Goal: Information Seeking & Learning: Learn about a topic

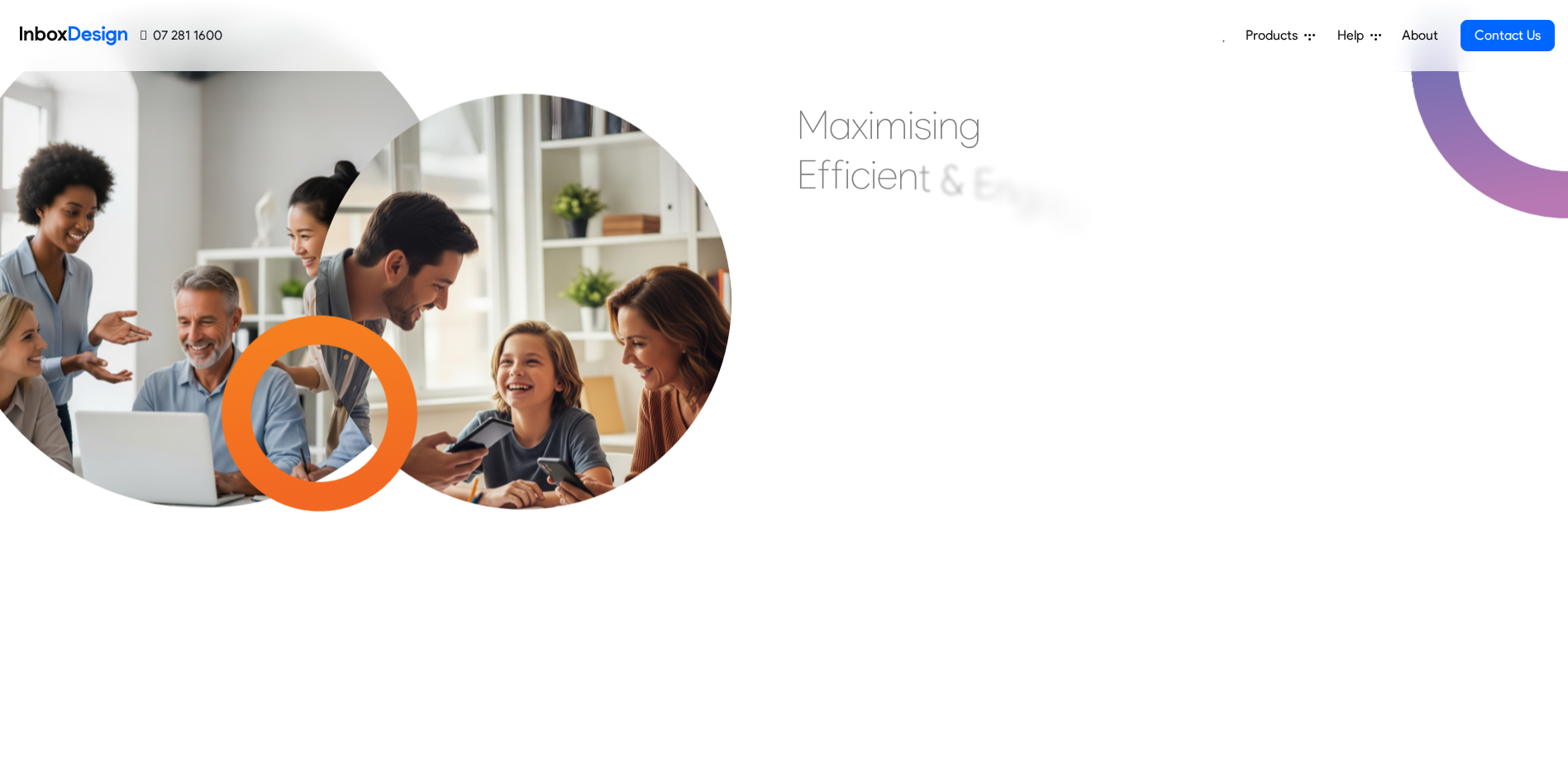
scroll to position [664, 0]
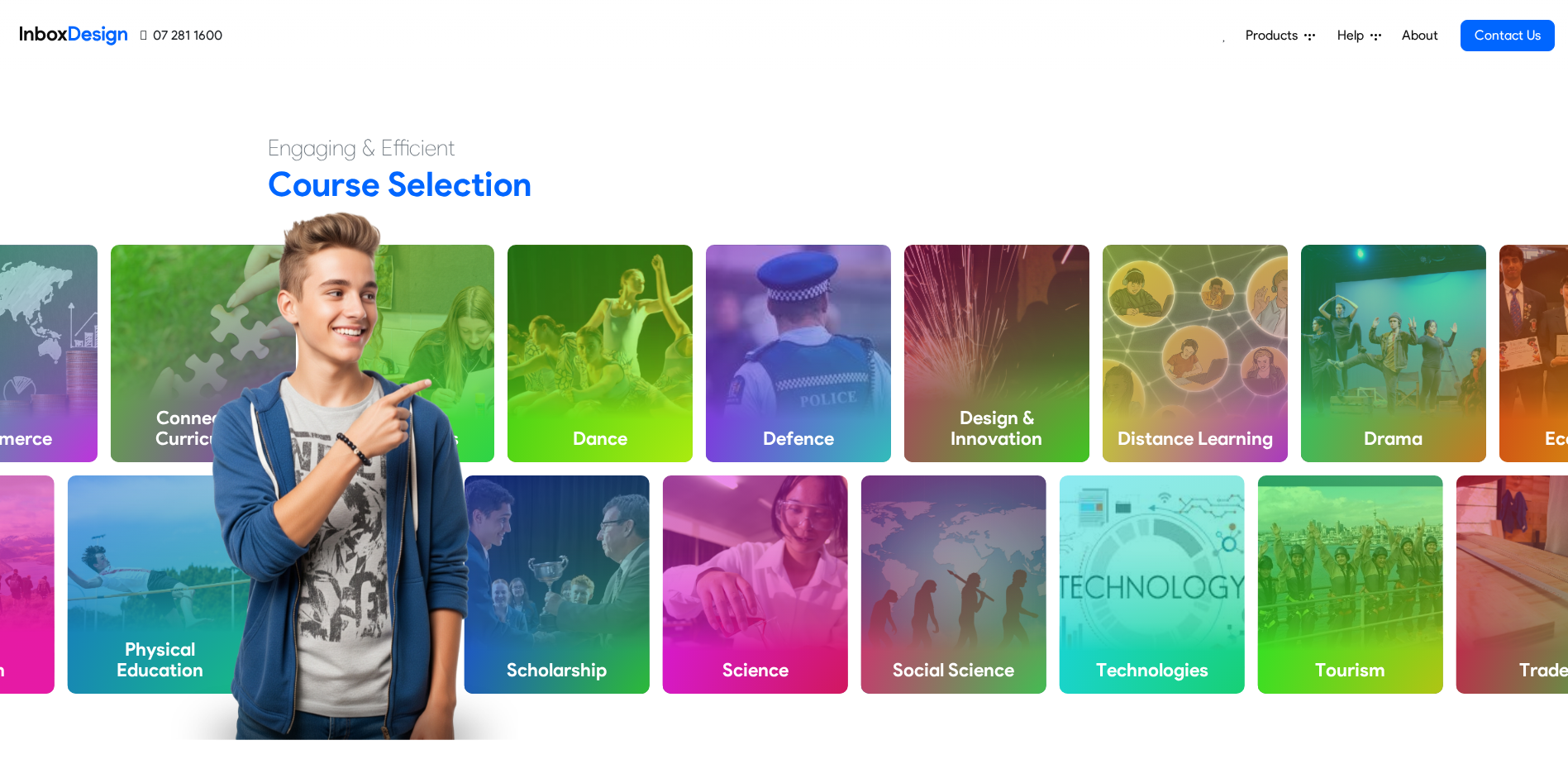
click at [1299, 36] on span "Products" at bounding box center [1275, 36] width 59 height 20
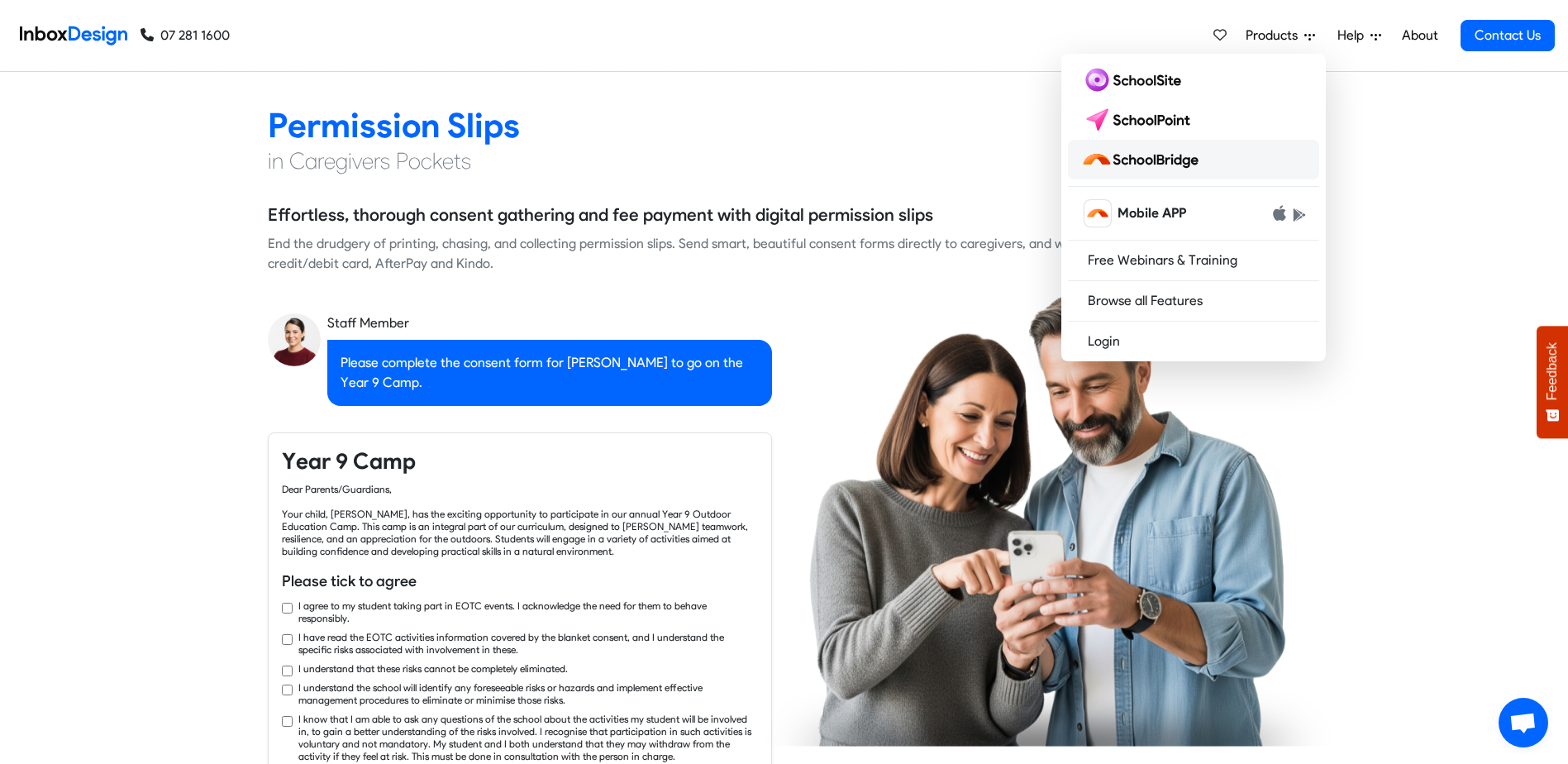
checkbox input "true"
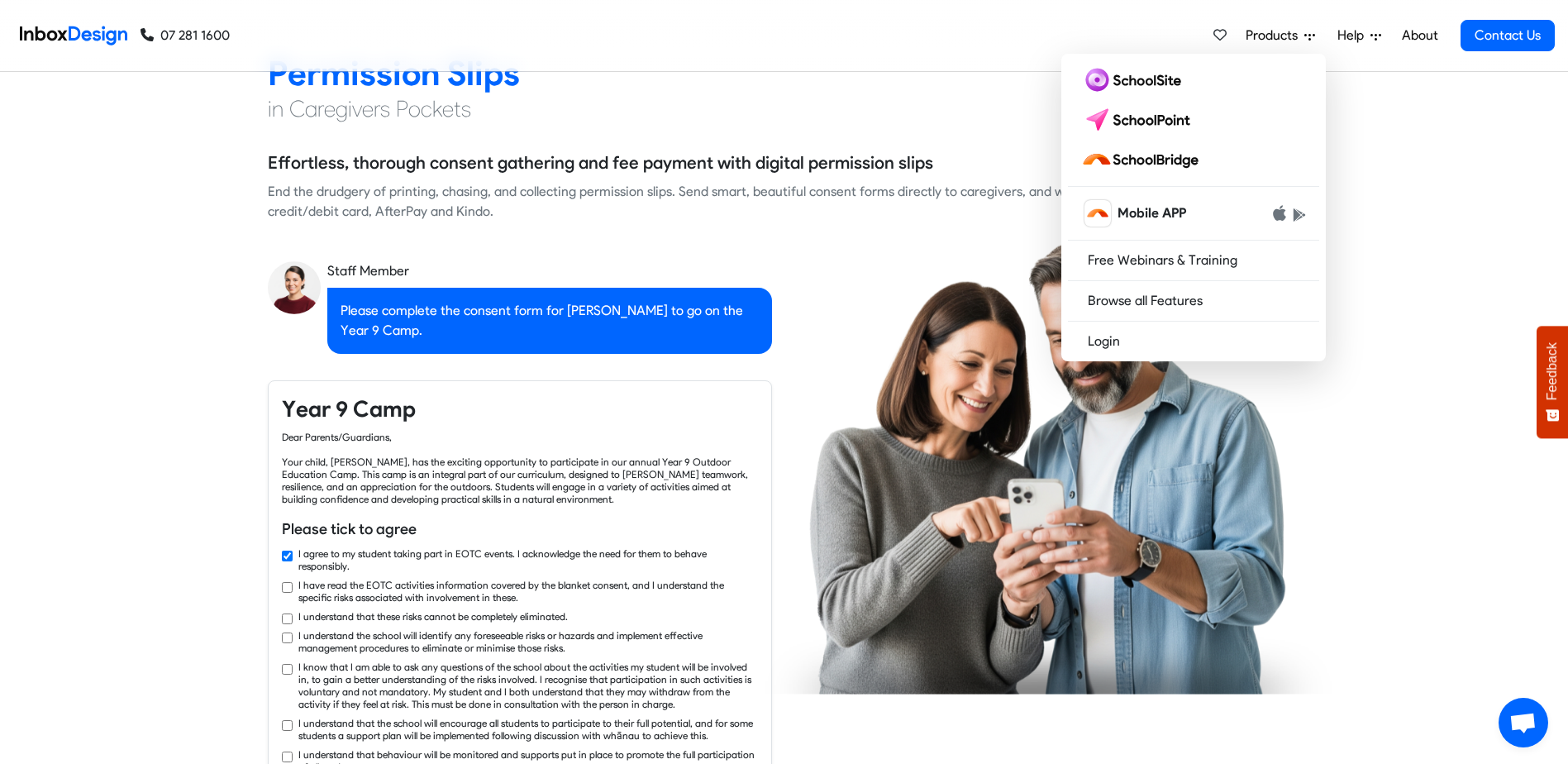
checkbox input "true"
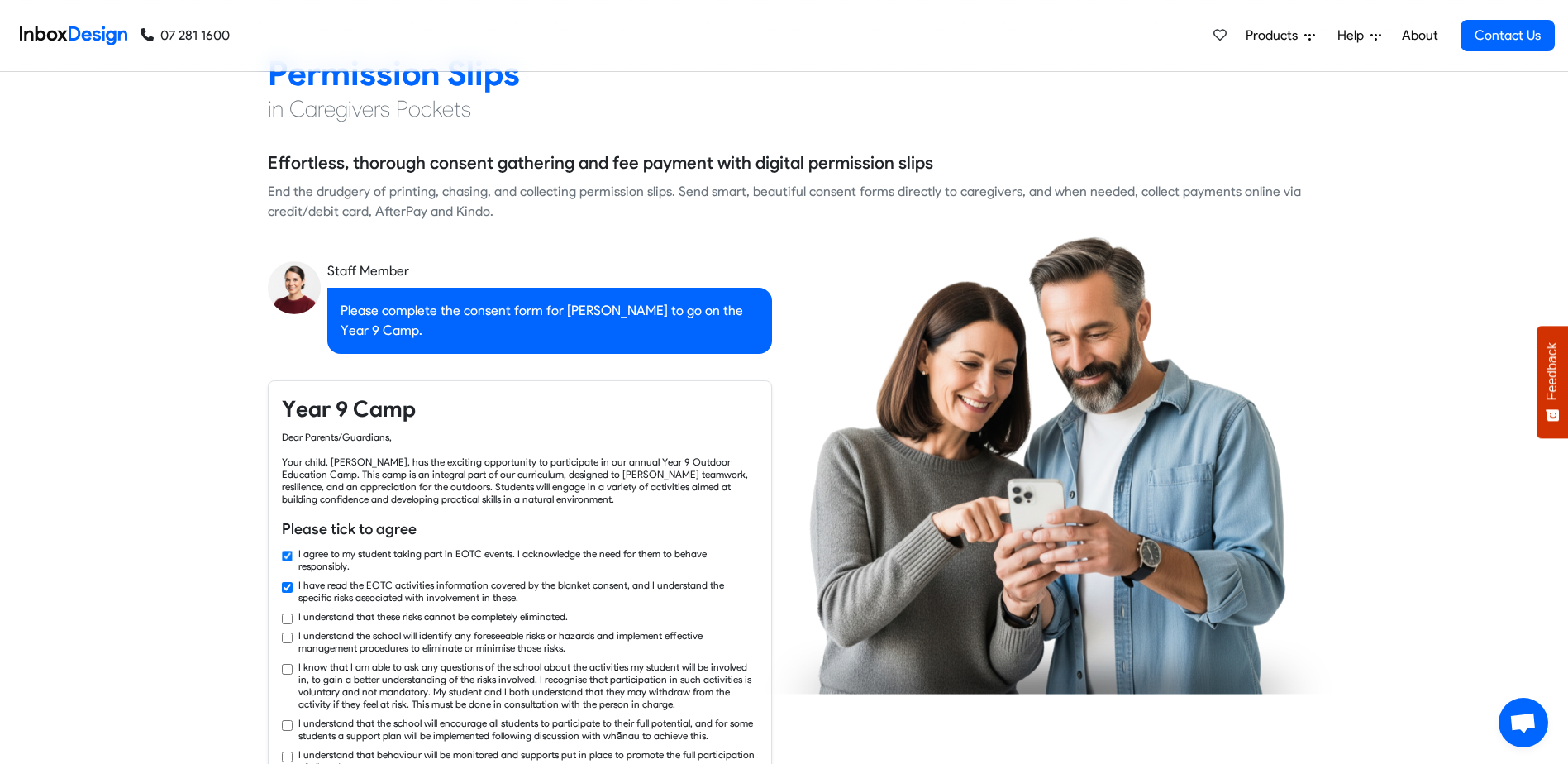
scroll to position [1573, 0]
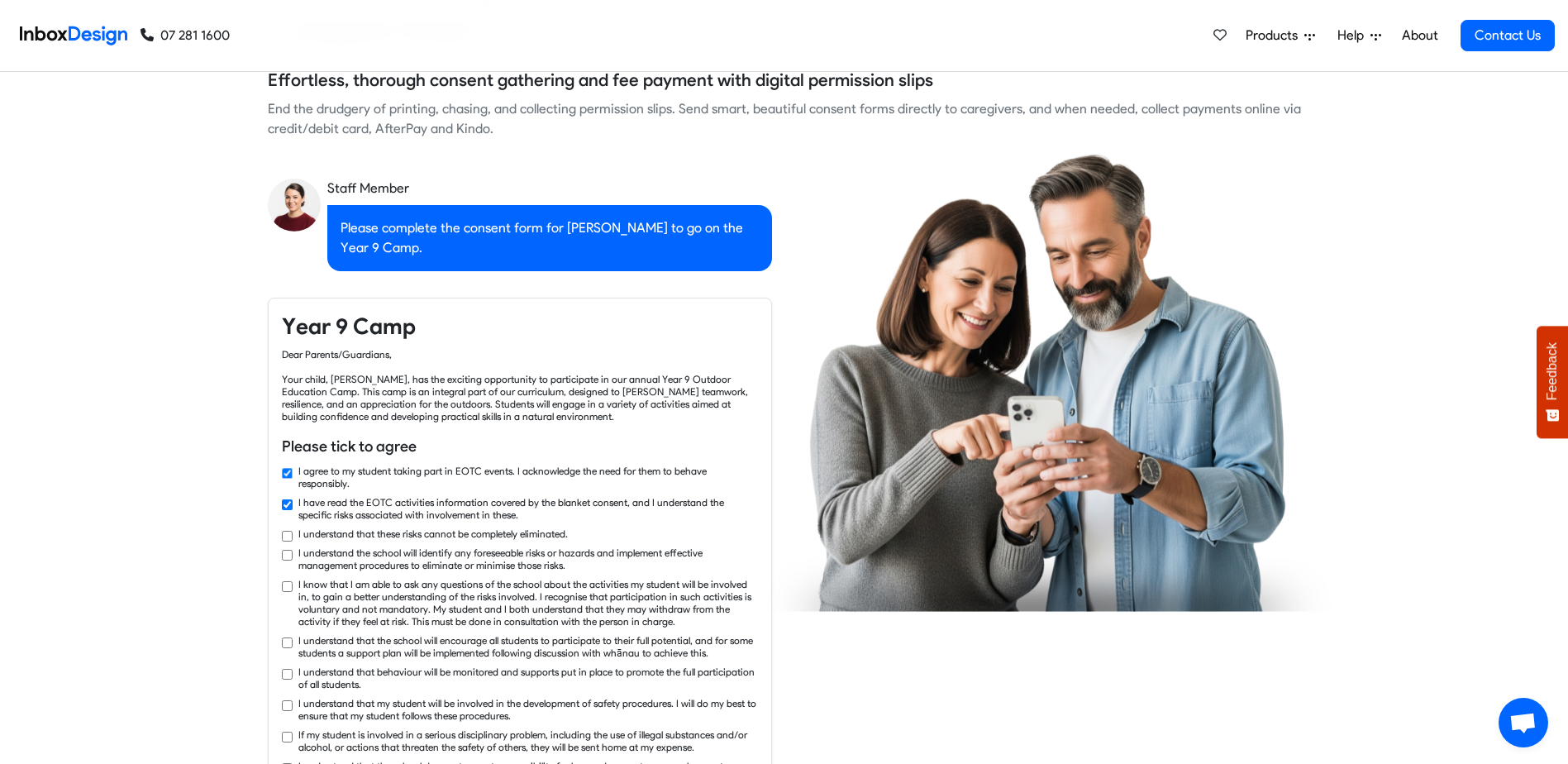
checkbox input "true"
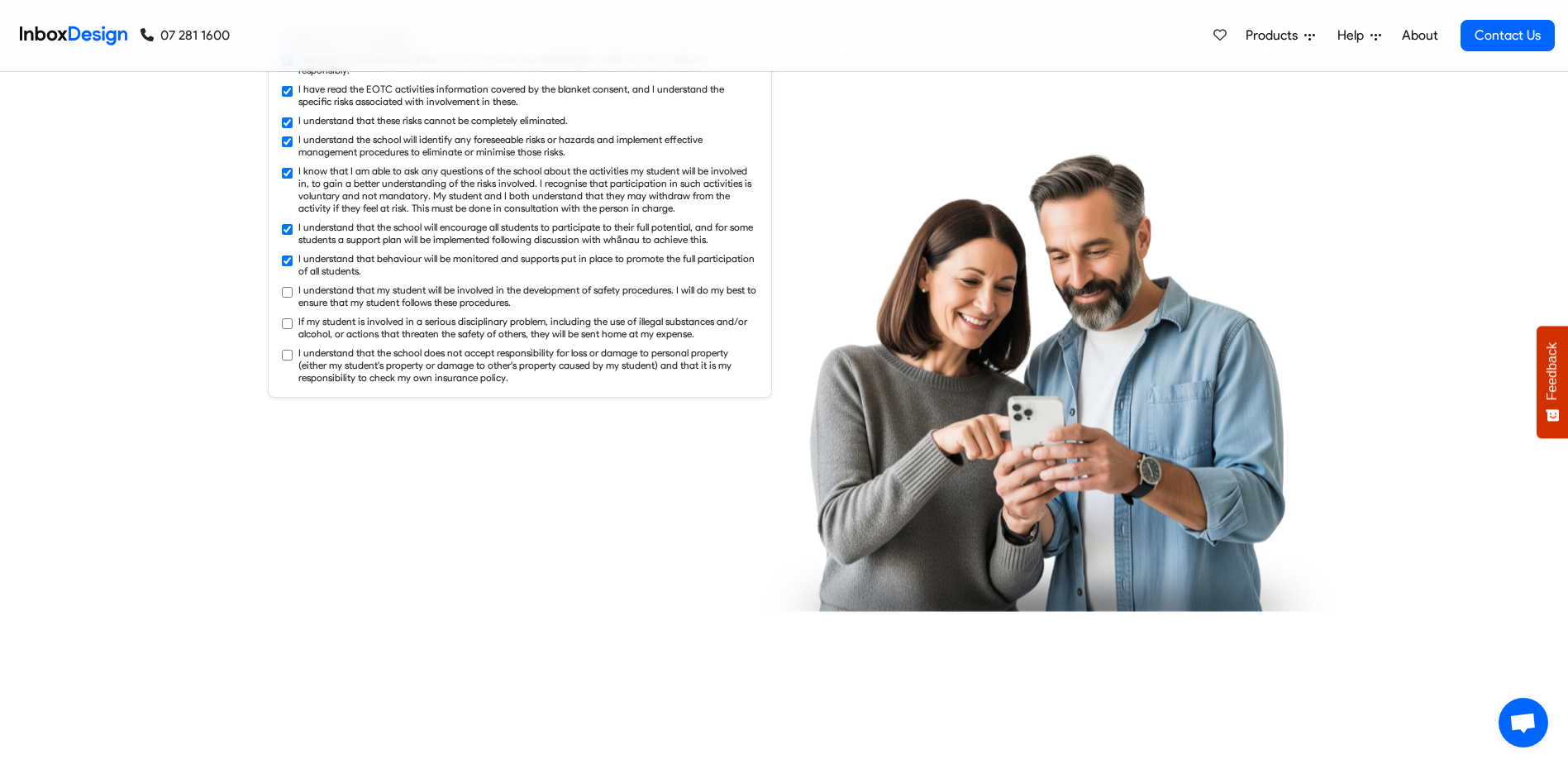
checkbox input "true"
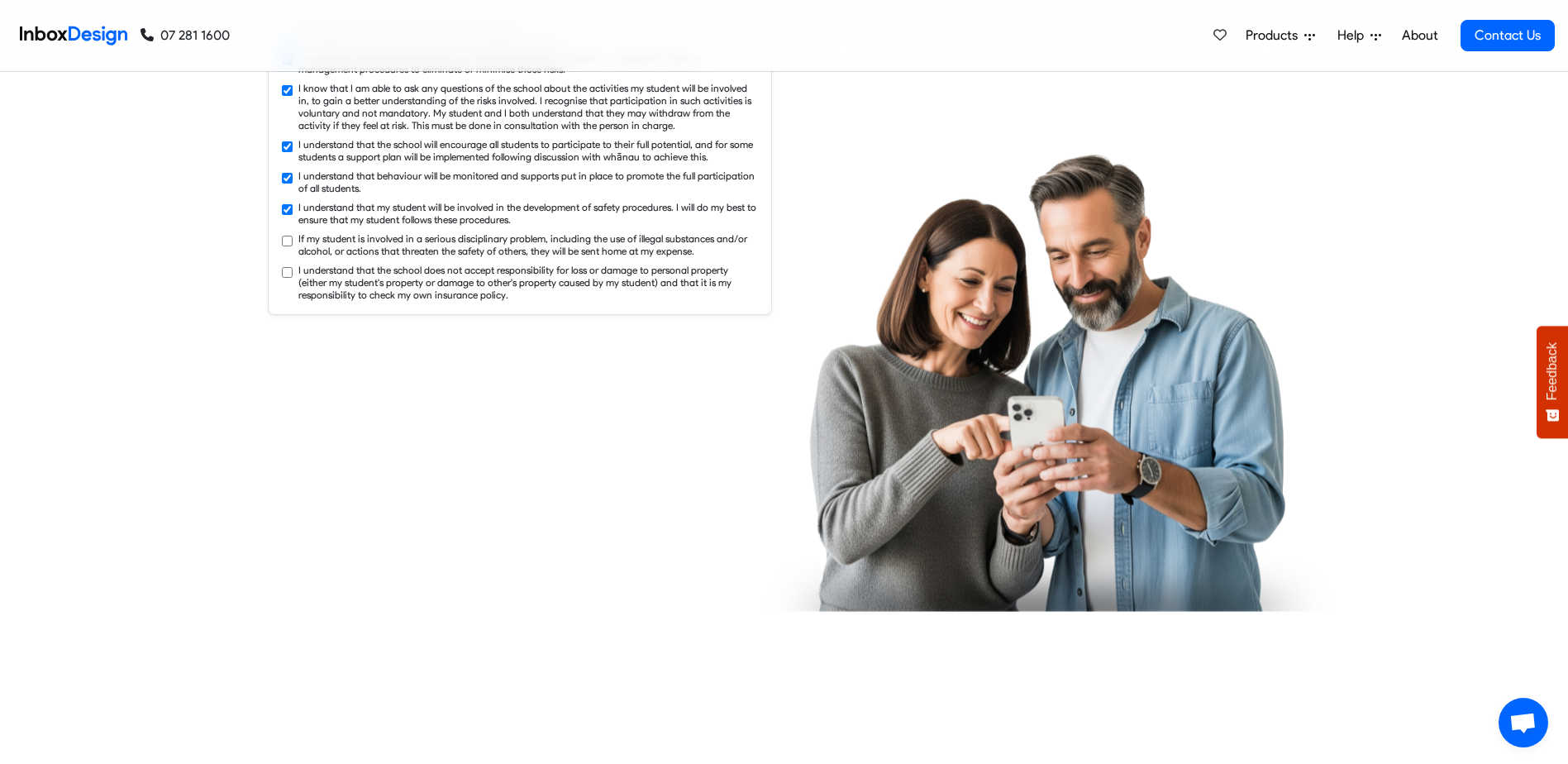
checkbox input "true"
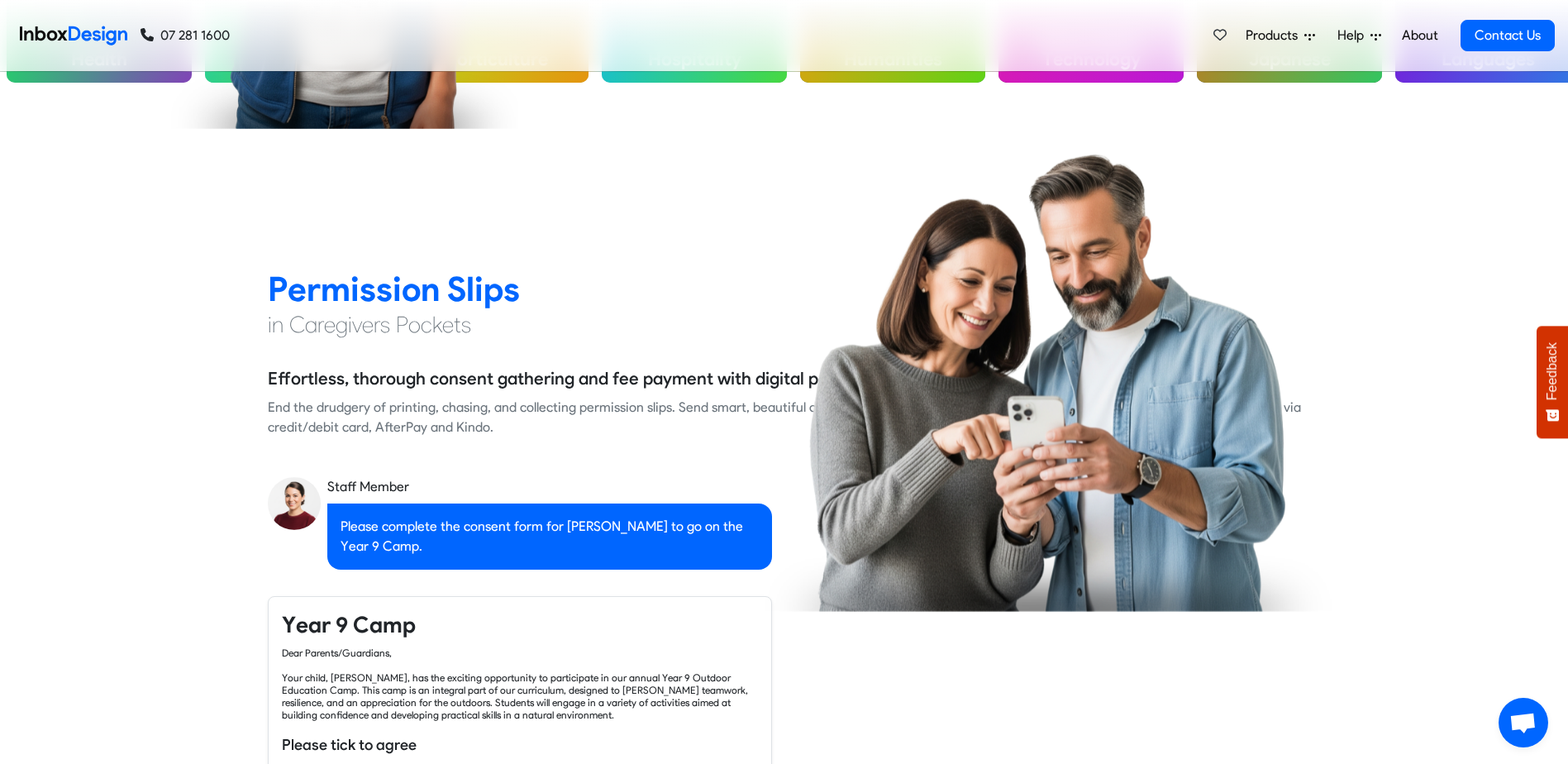
checkbox input "false"
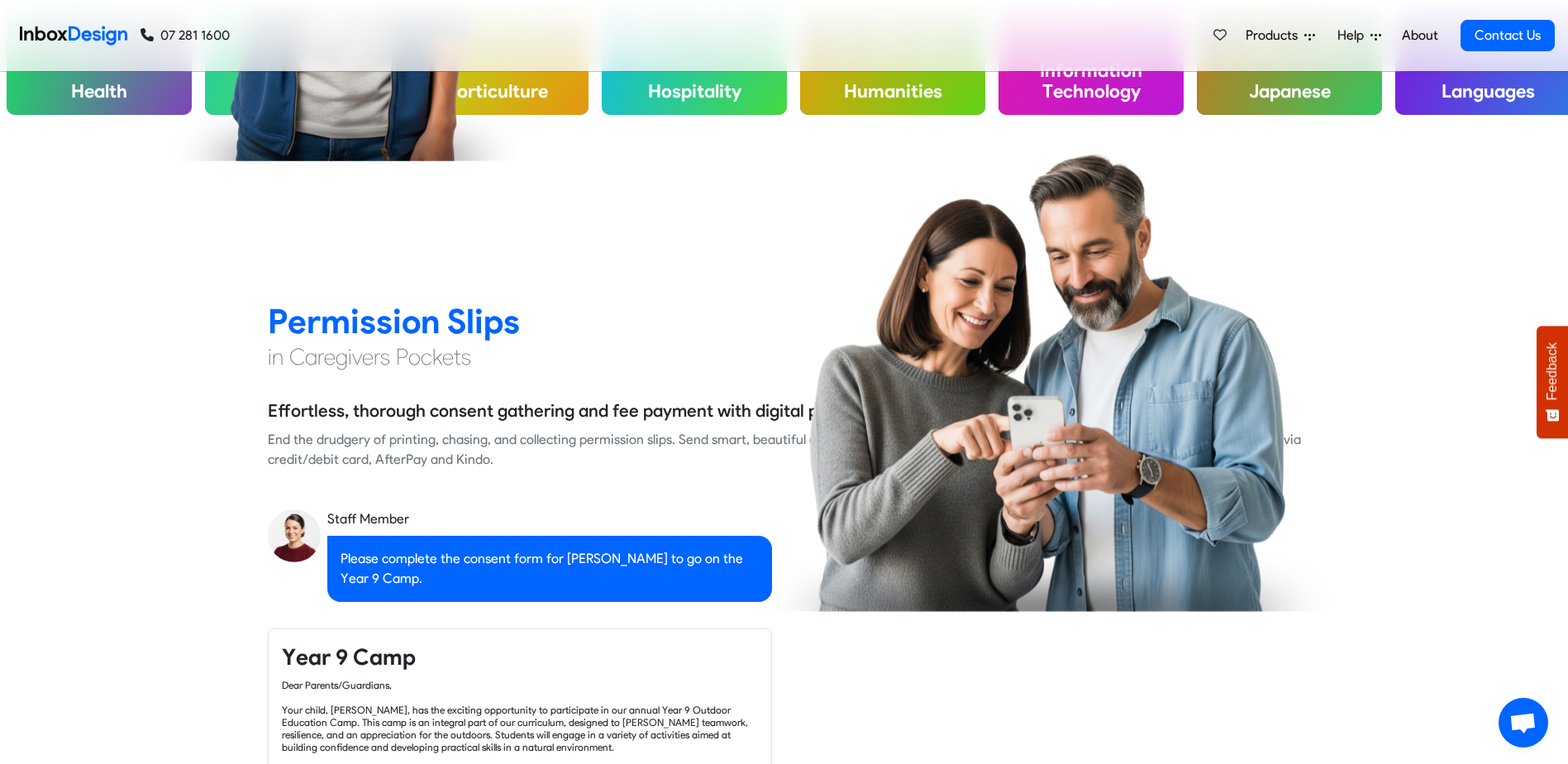
checkbox input "false"
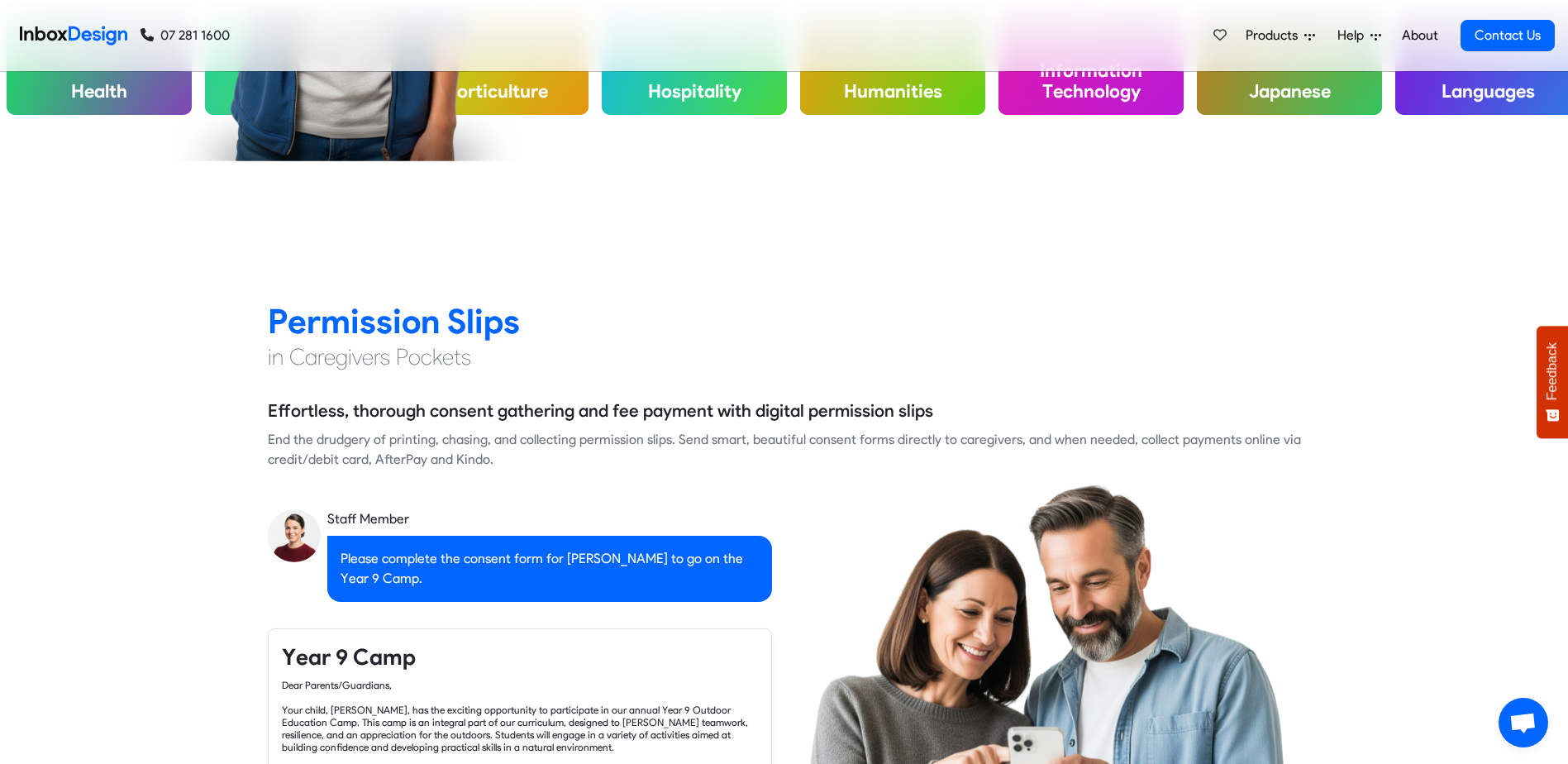
checkbox input "false"
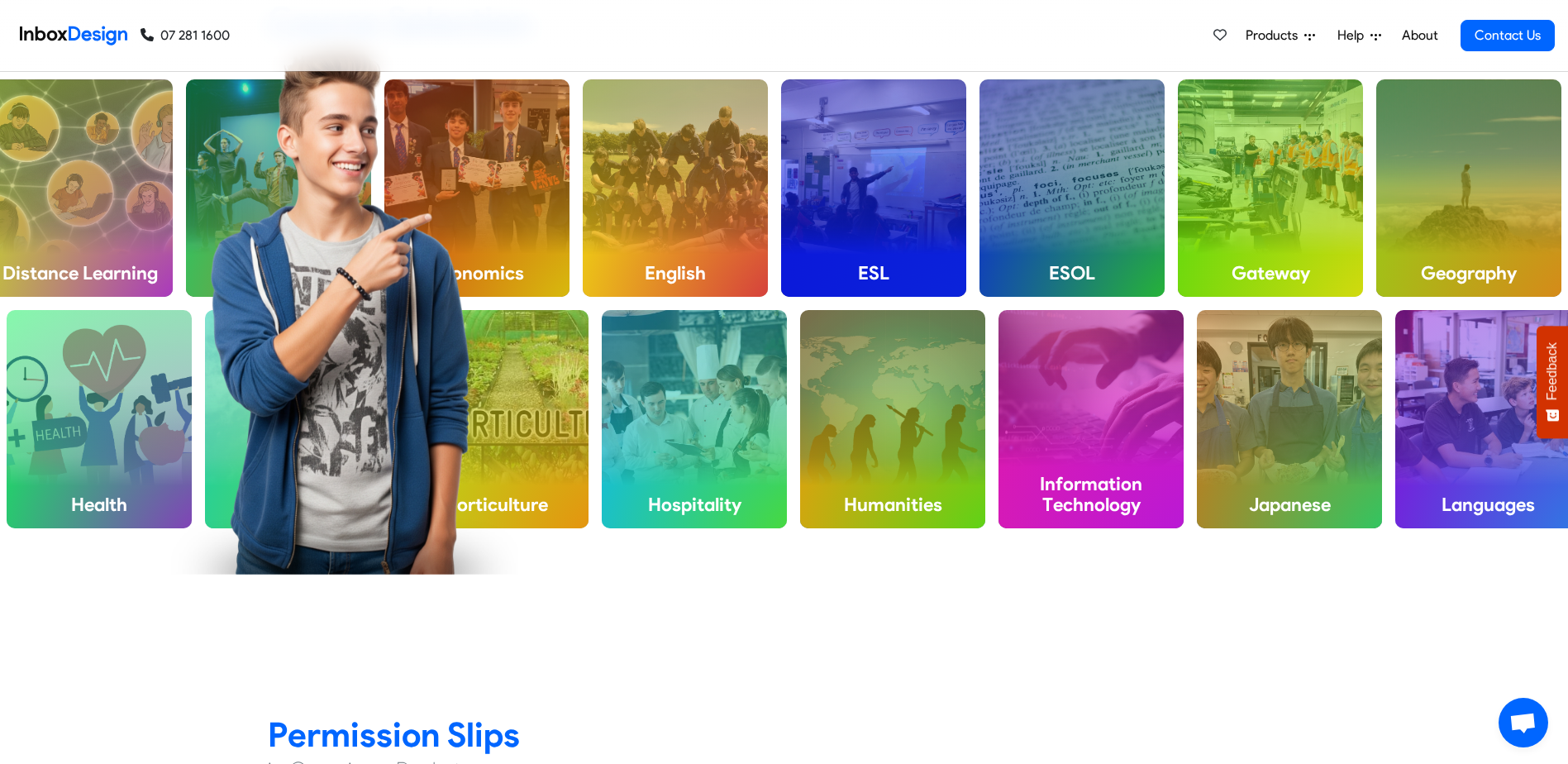
checkbox input "false"
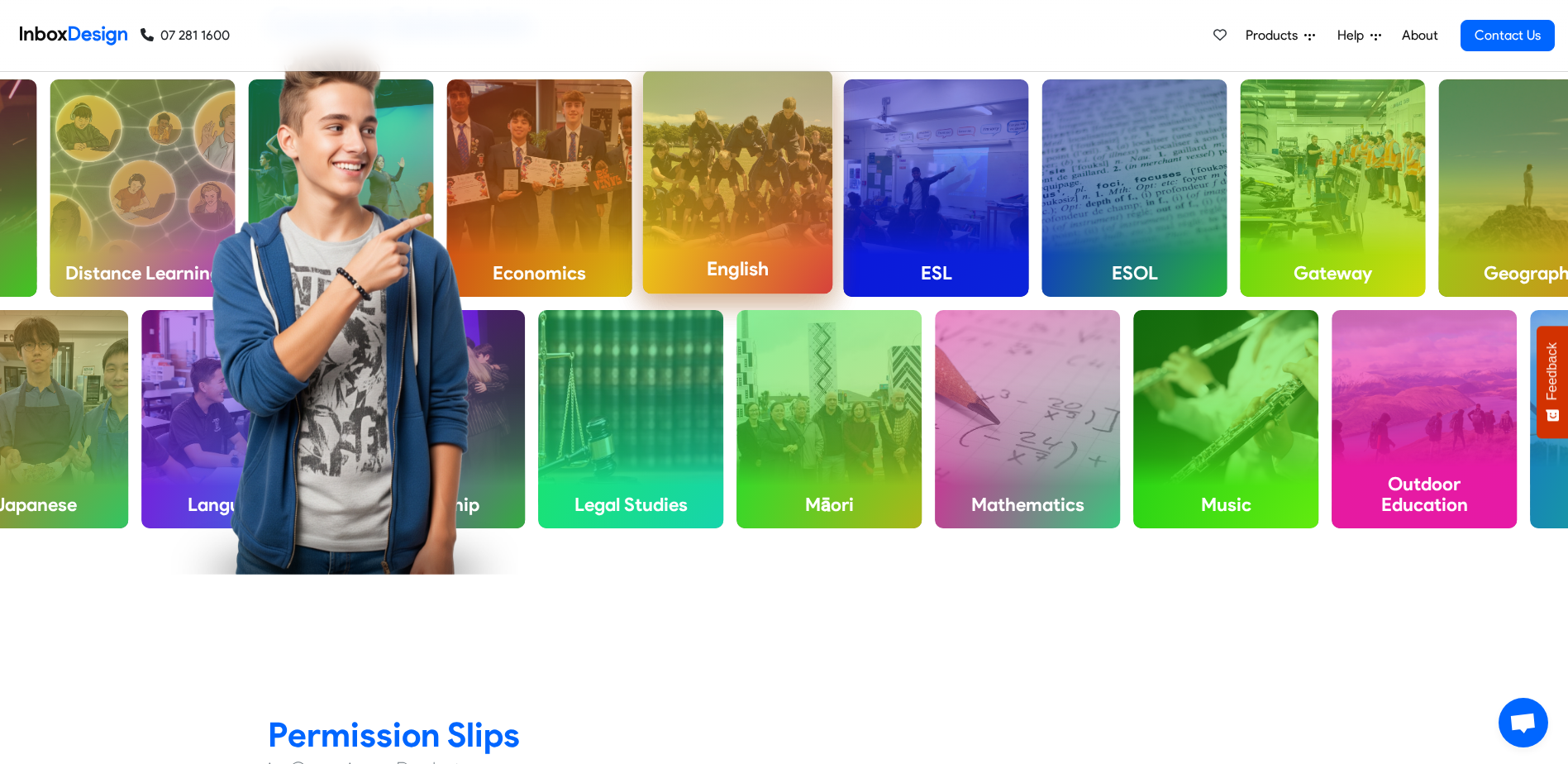
checkbox input "false"
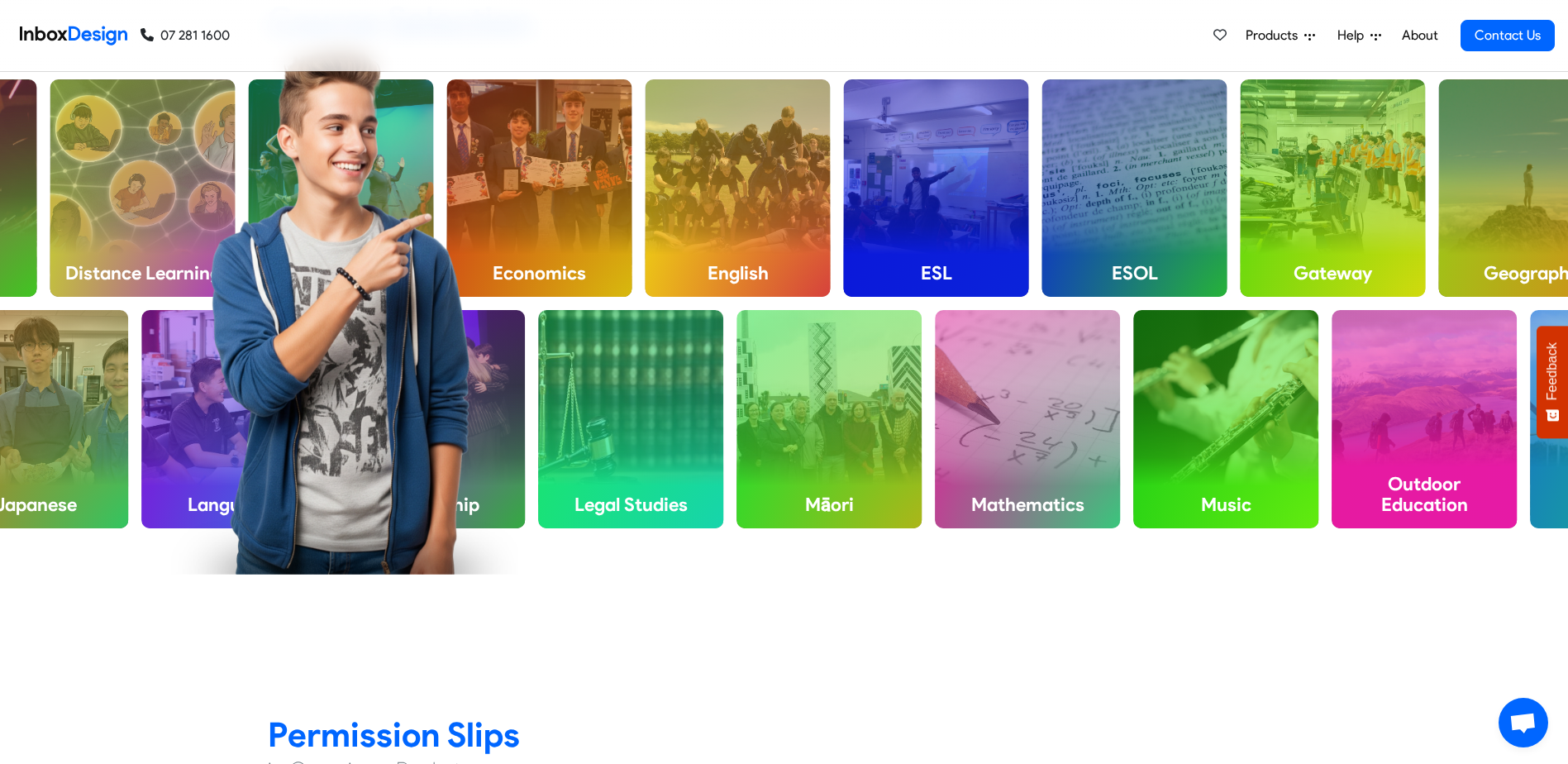
checkbox input "false"
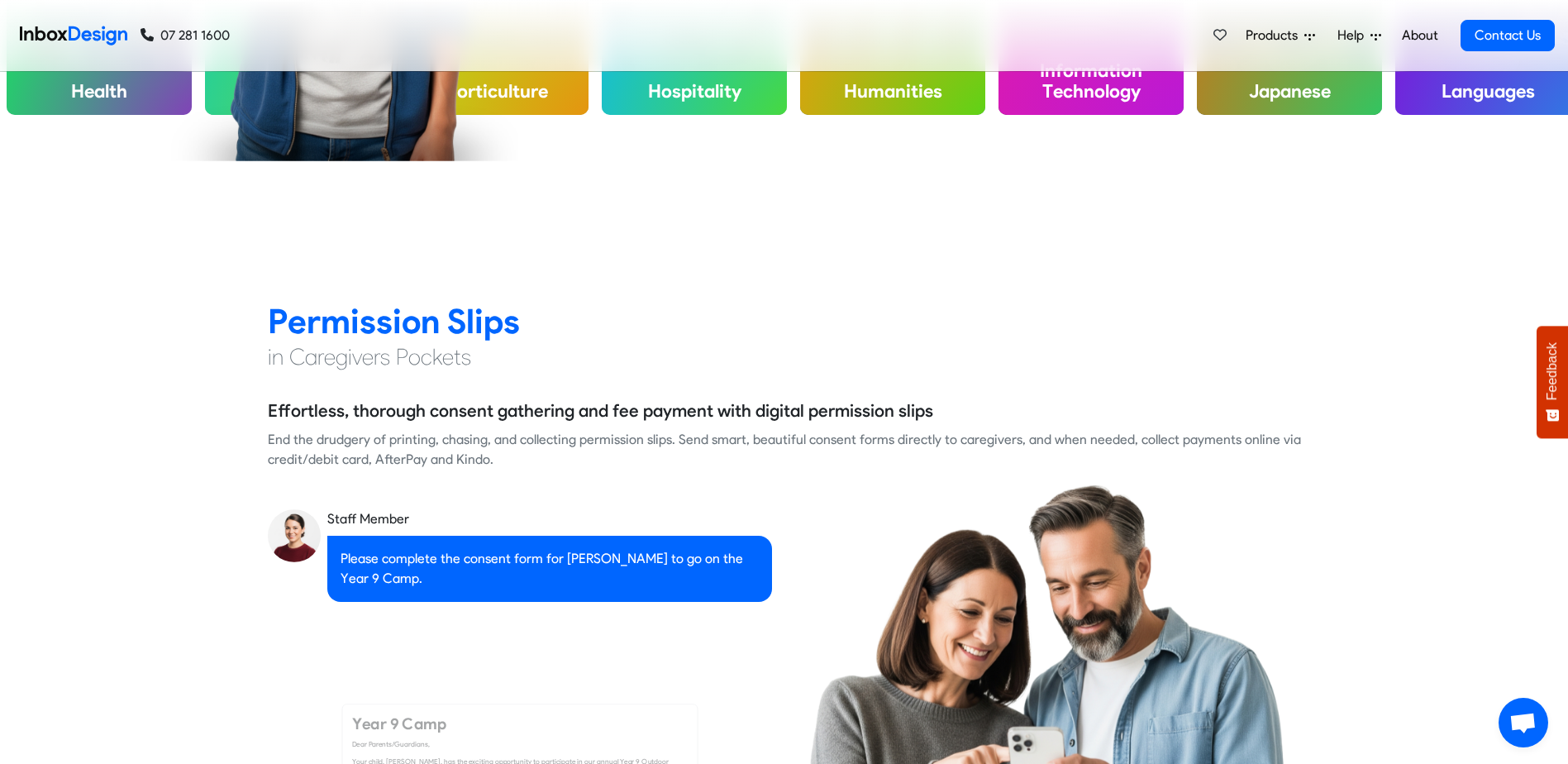
scroll to position [1656, 0]
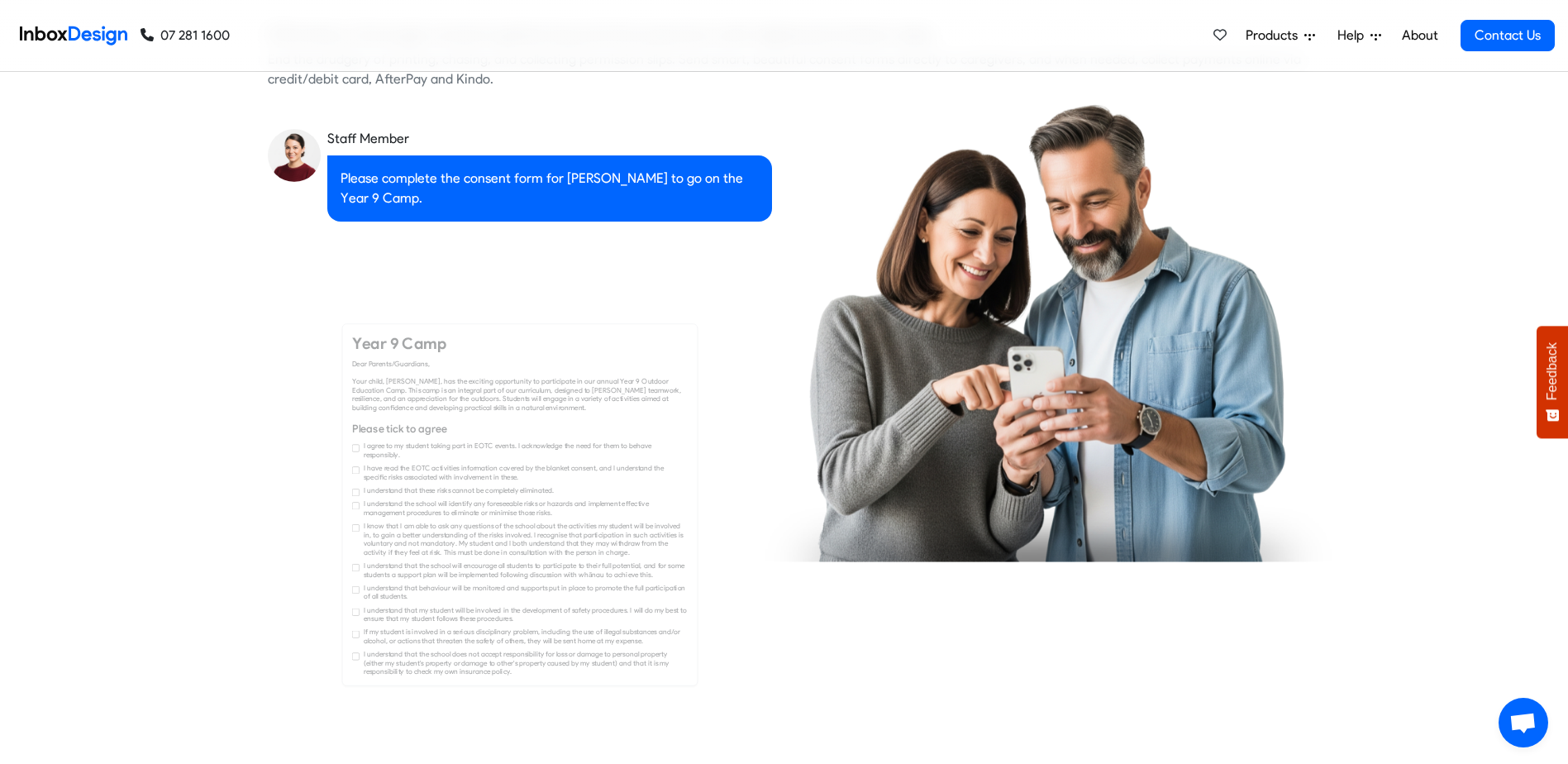
checkbox input "true"
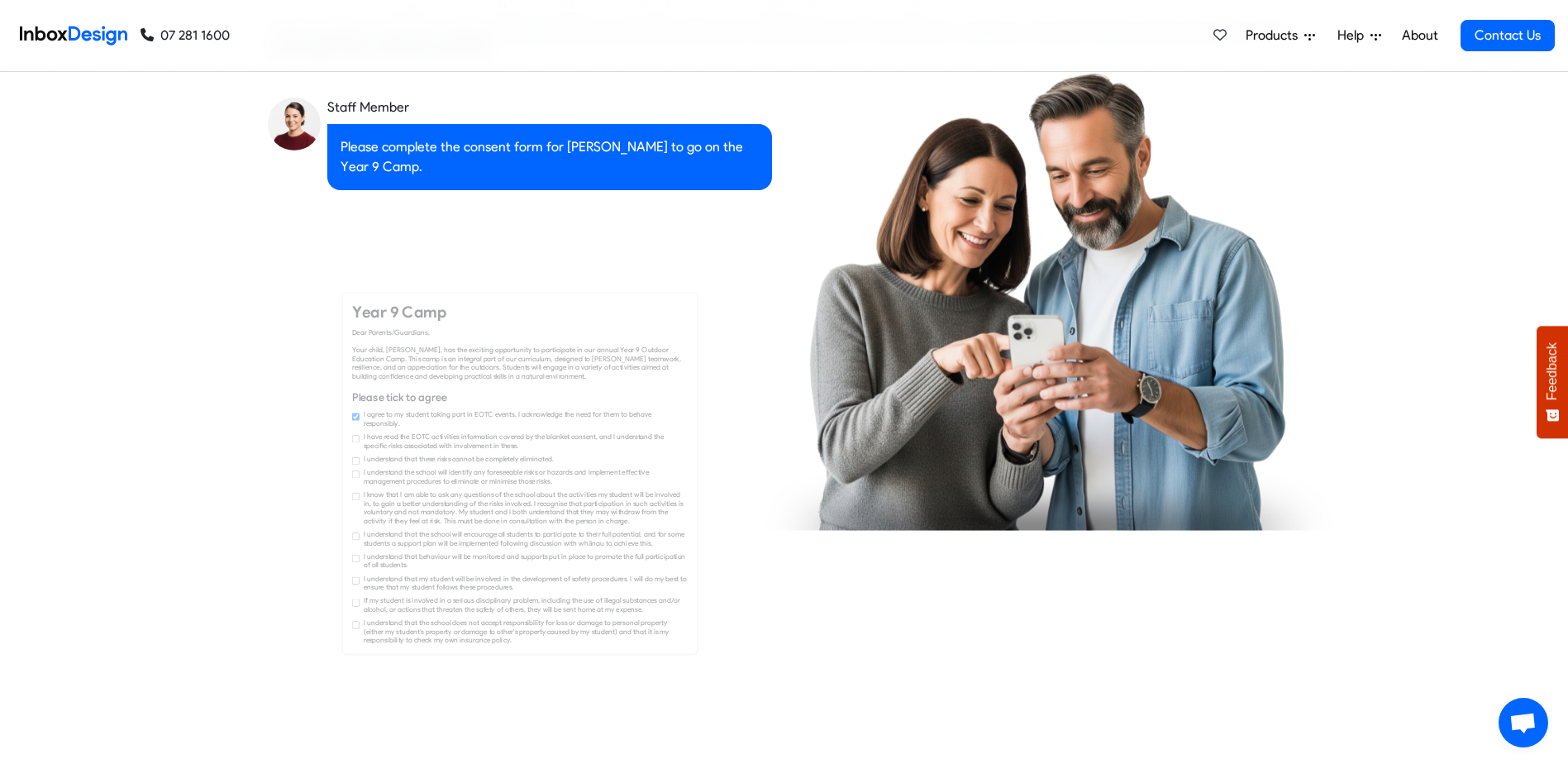
checkbox input "true"
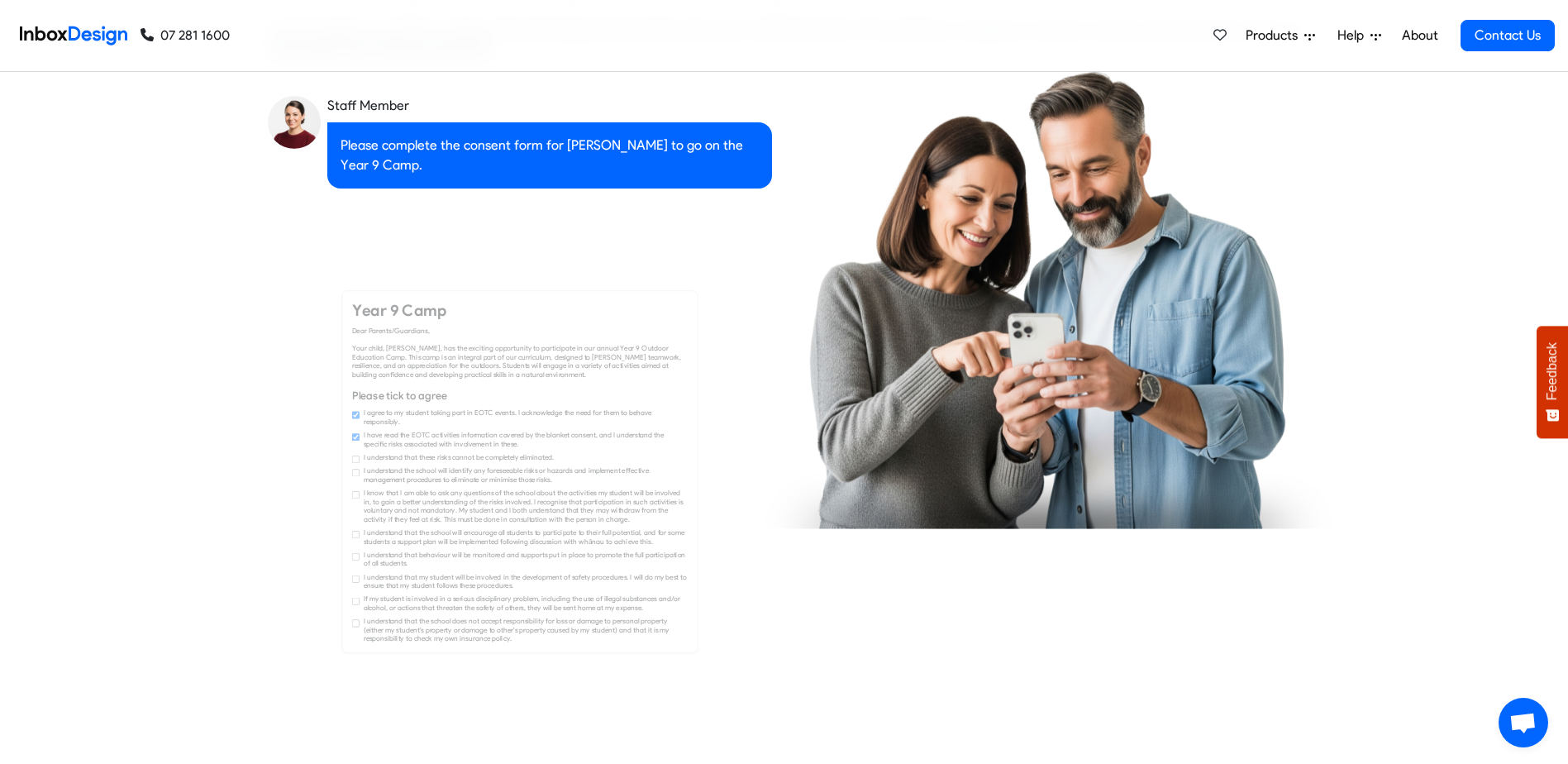
checkbox input "true"
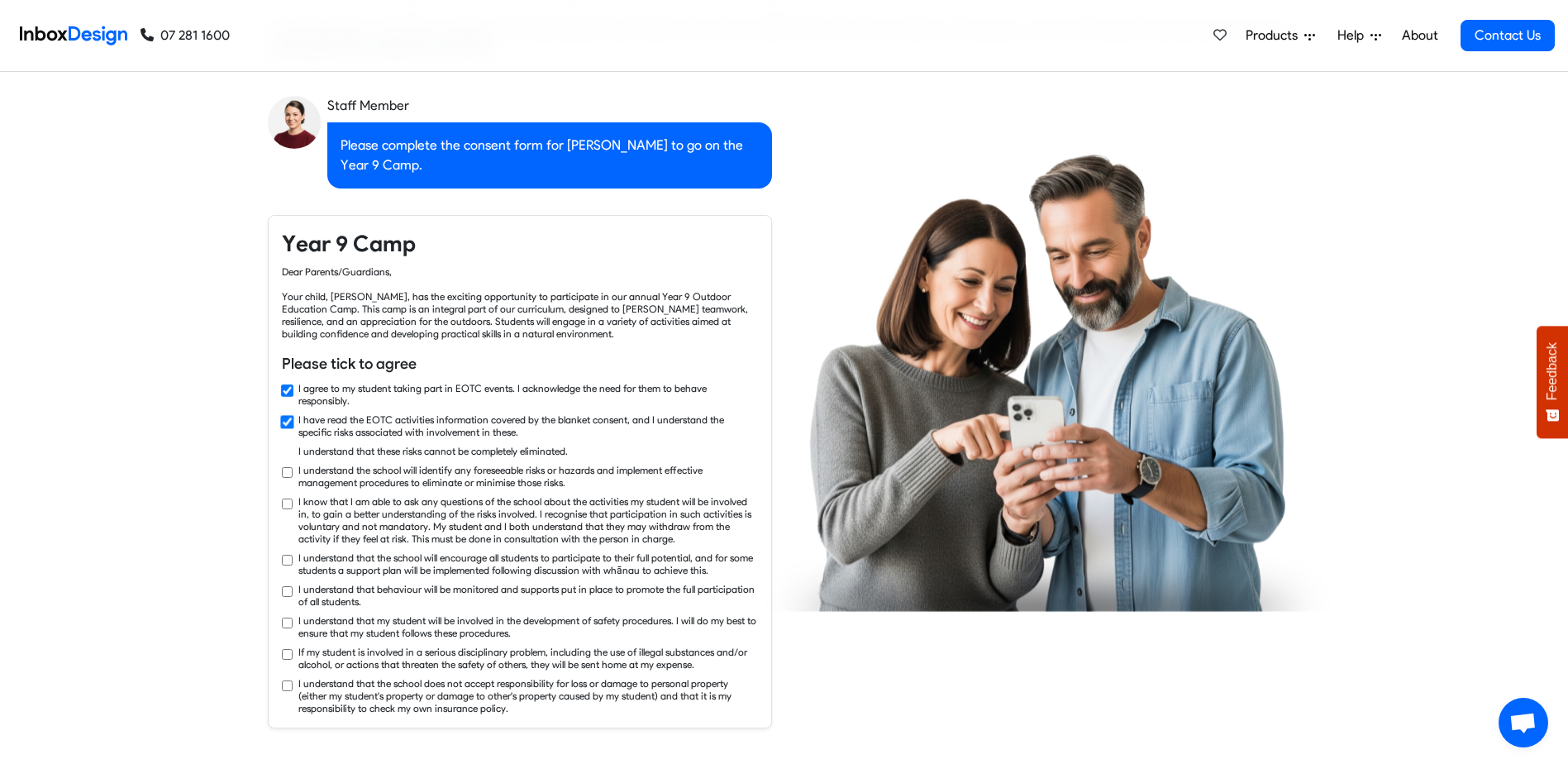
checkbox input "true"
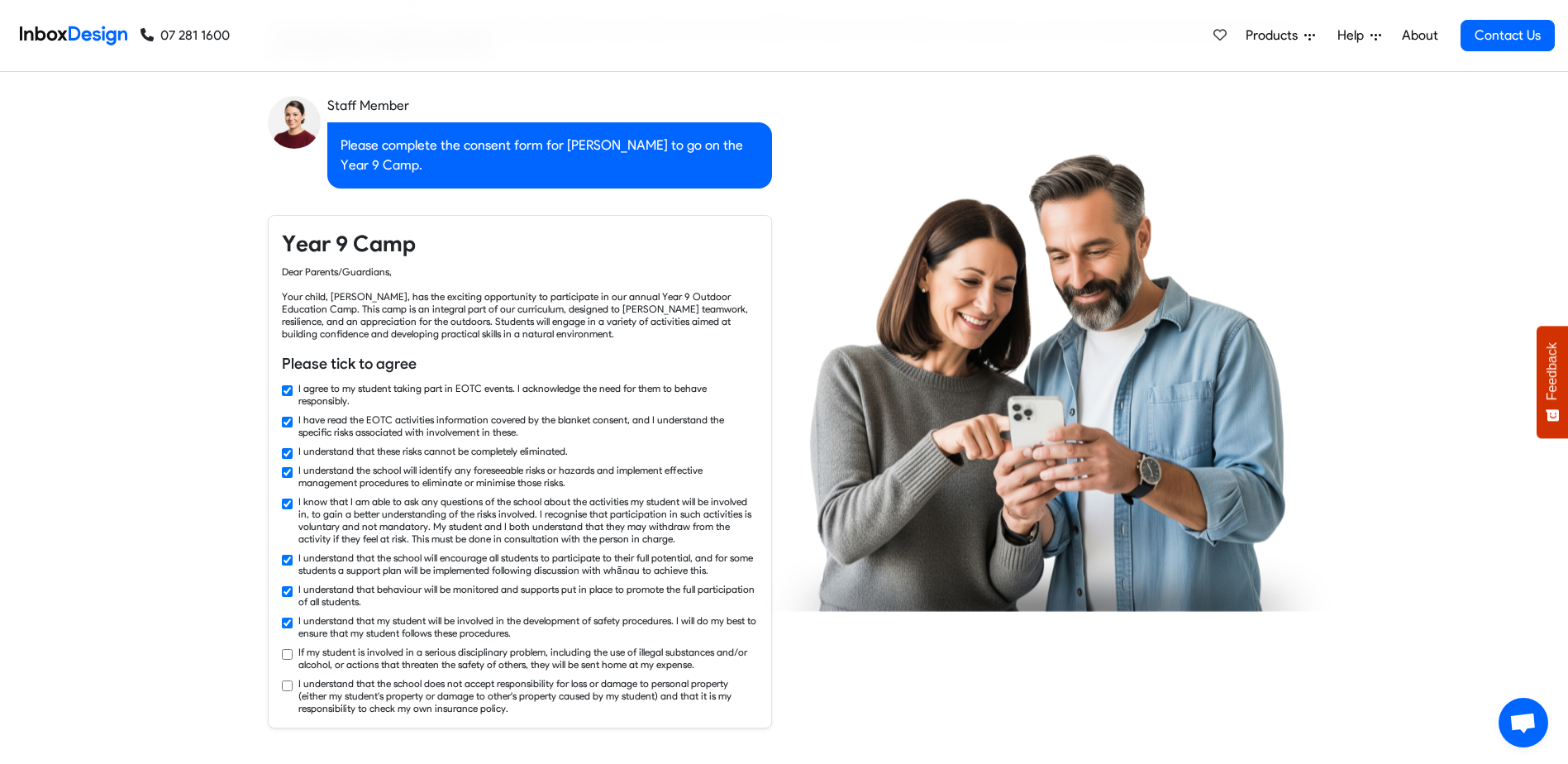
checkbox input "true"
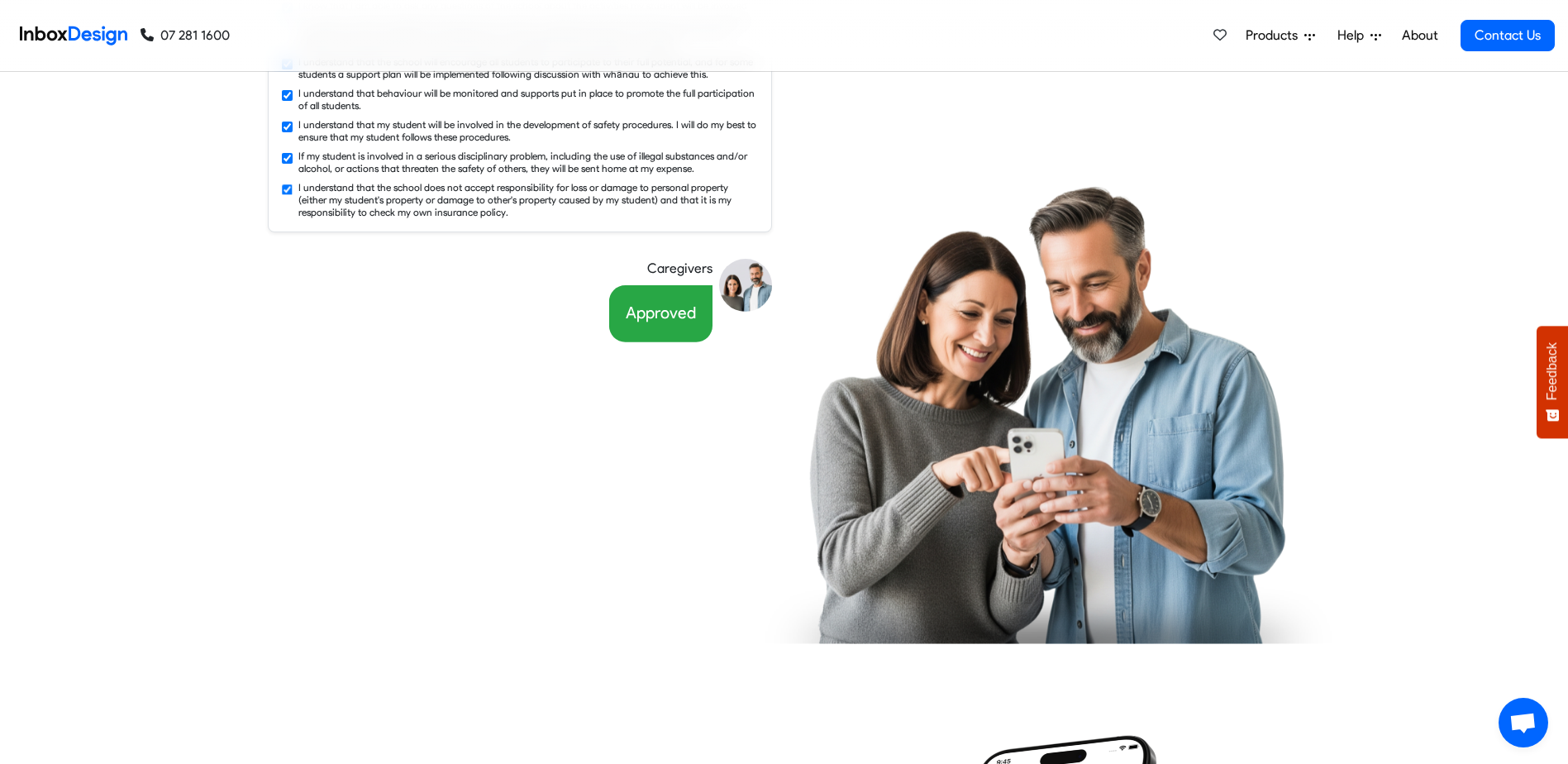
scroll to position [2648, 0]
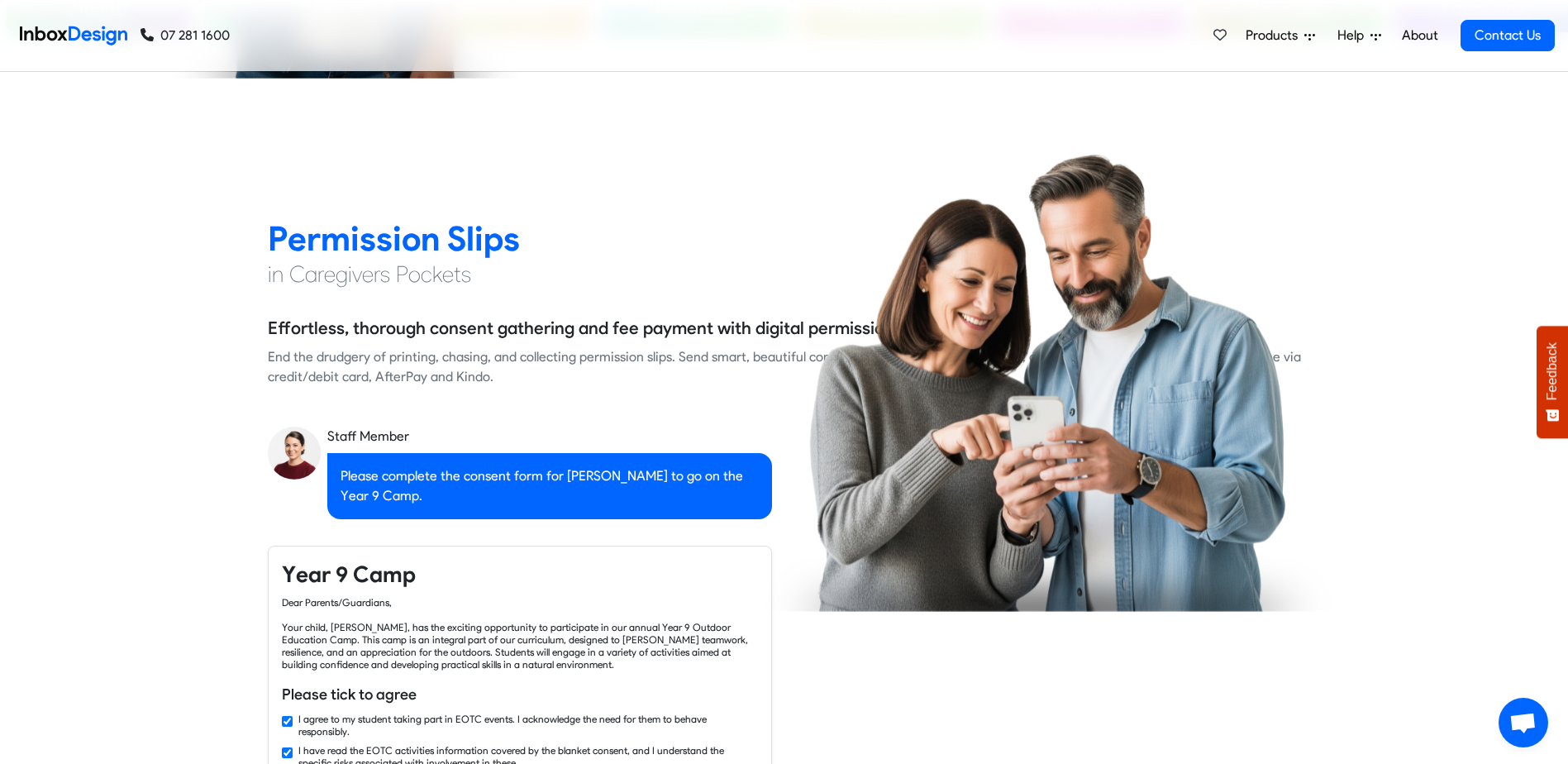
checkbox input "false"
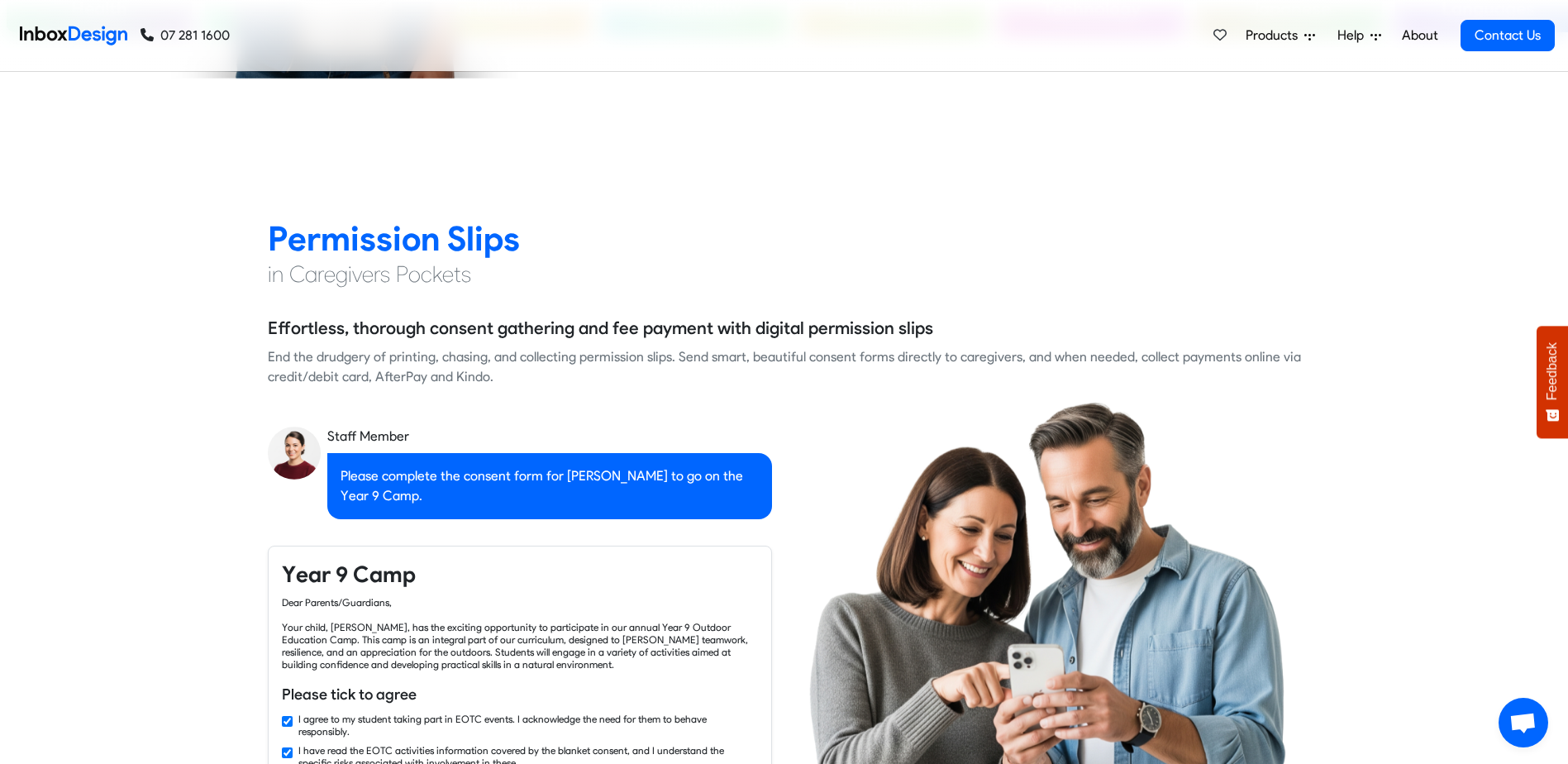
checkbox input "false"
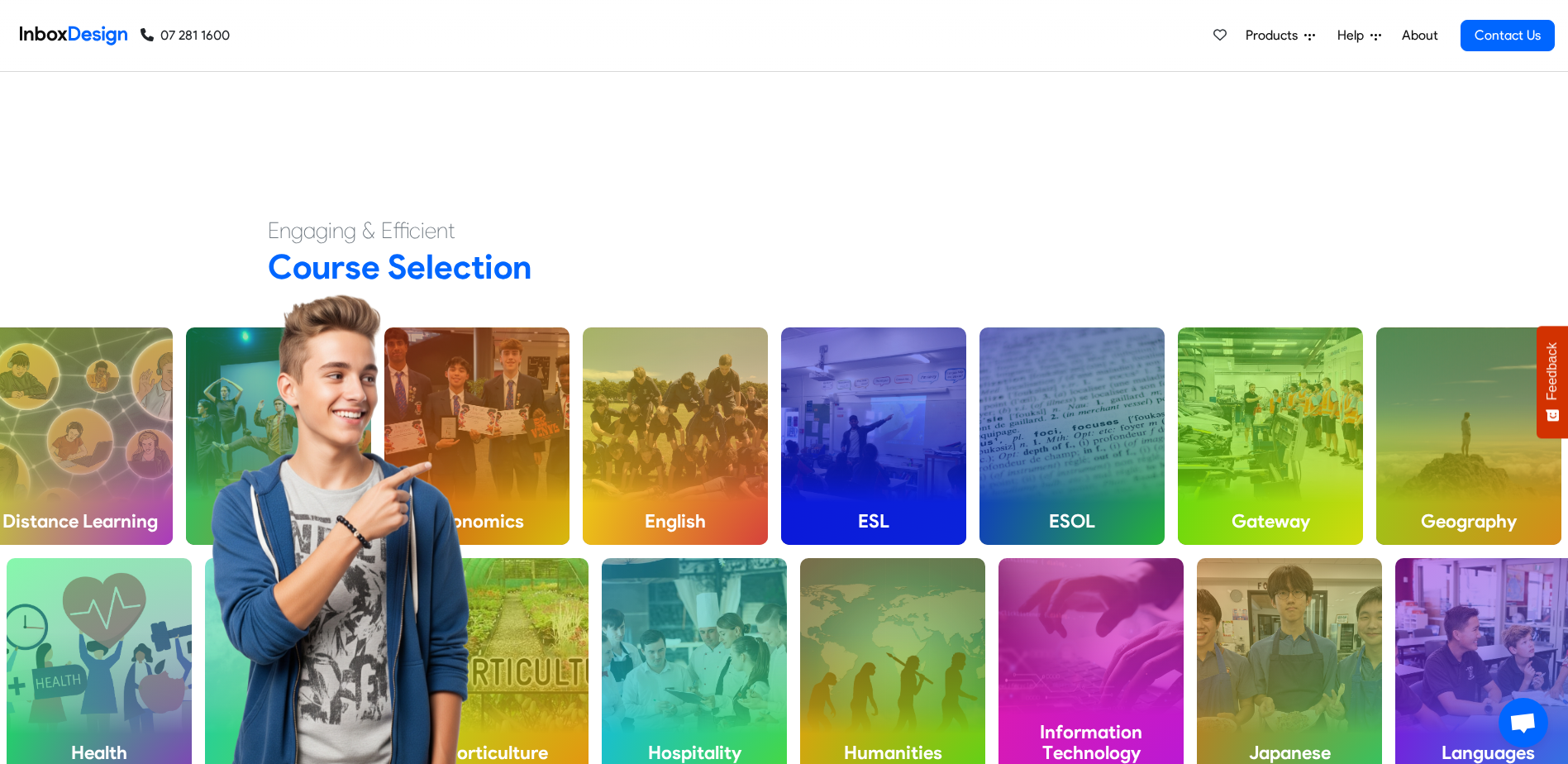
checkbox input "false"
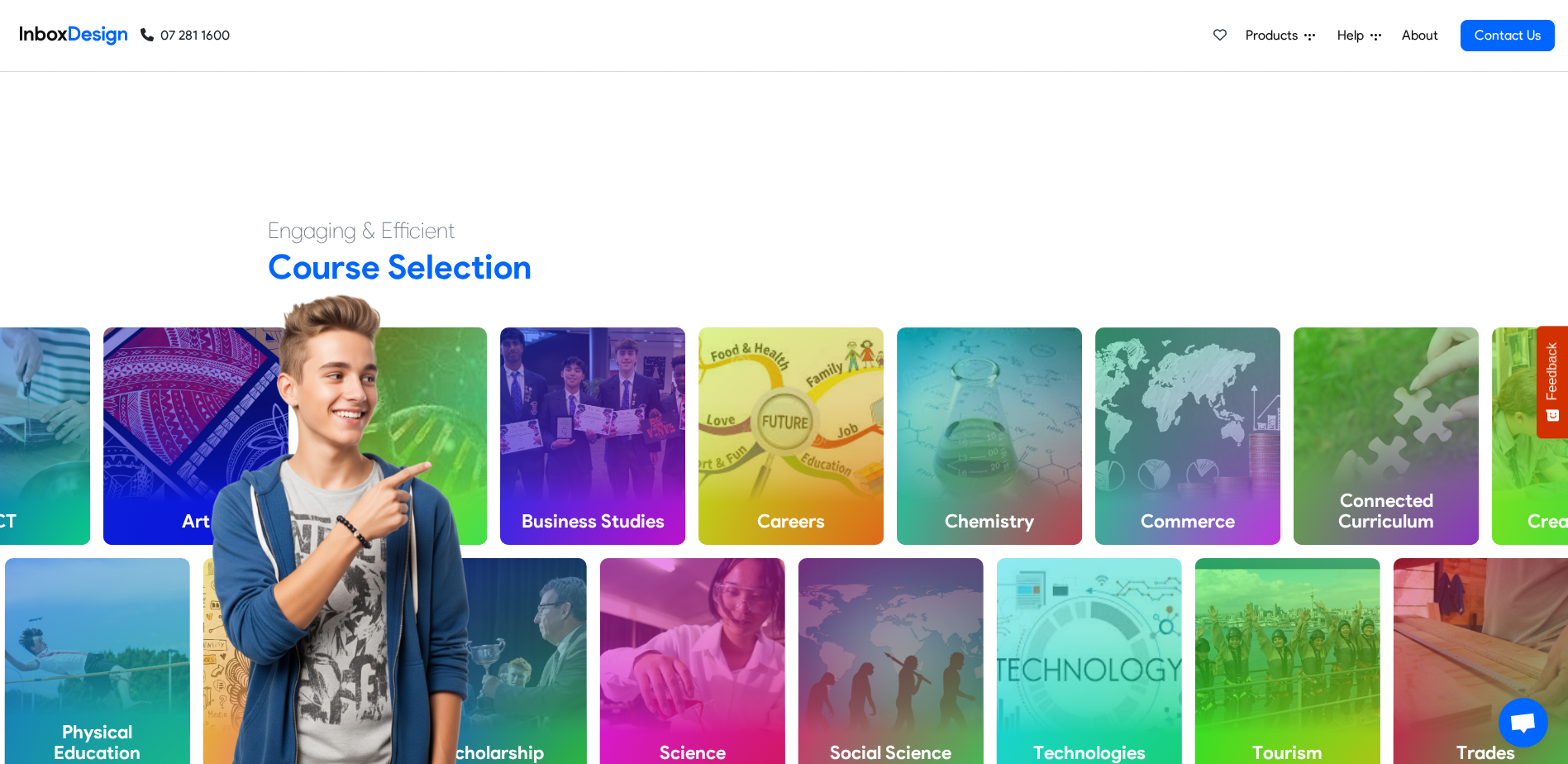
checkbox input "false"
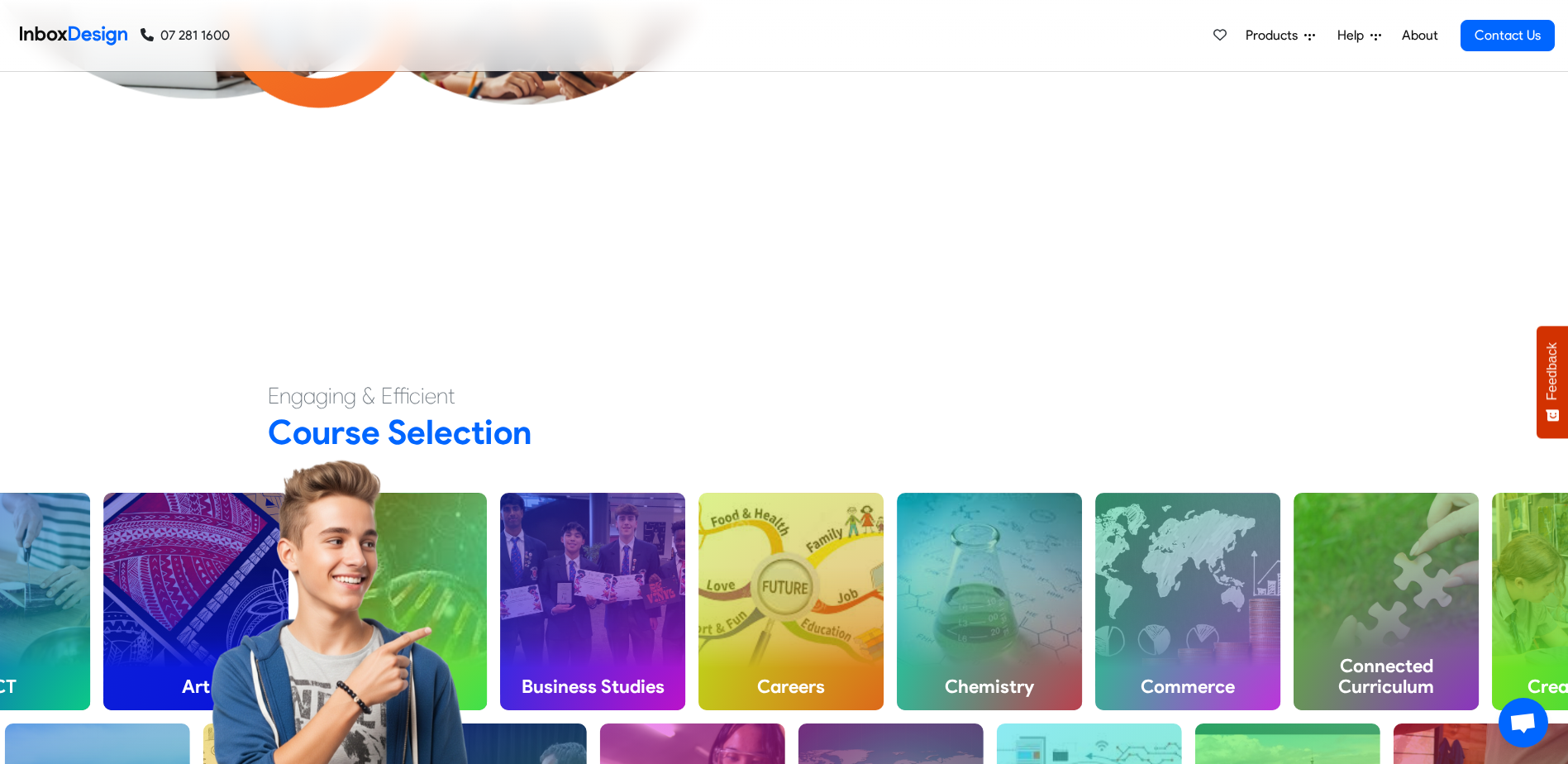
checkbox input "false"
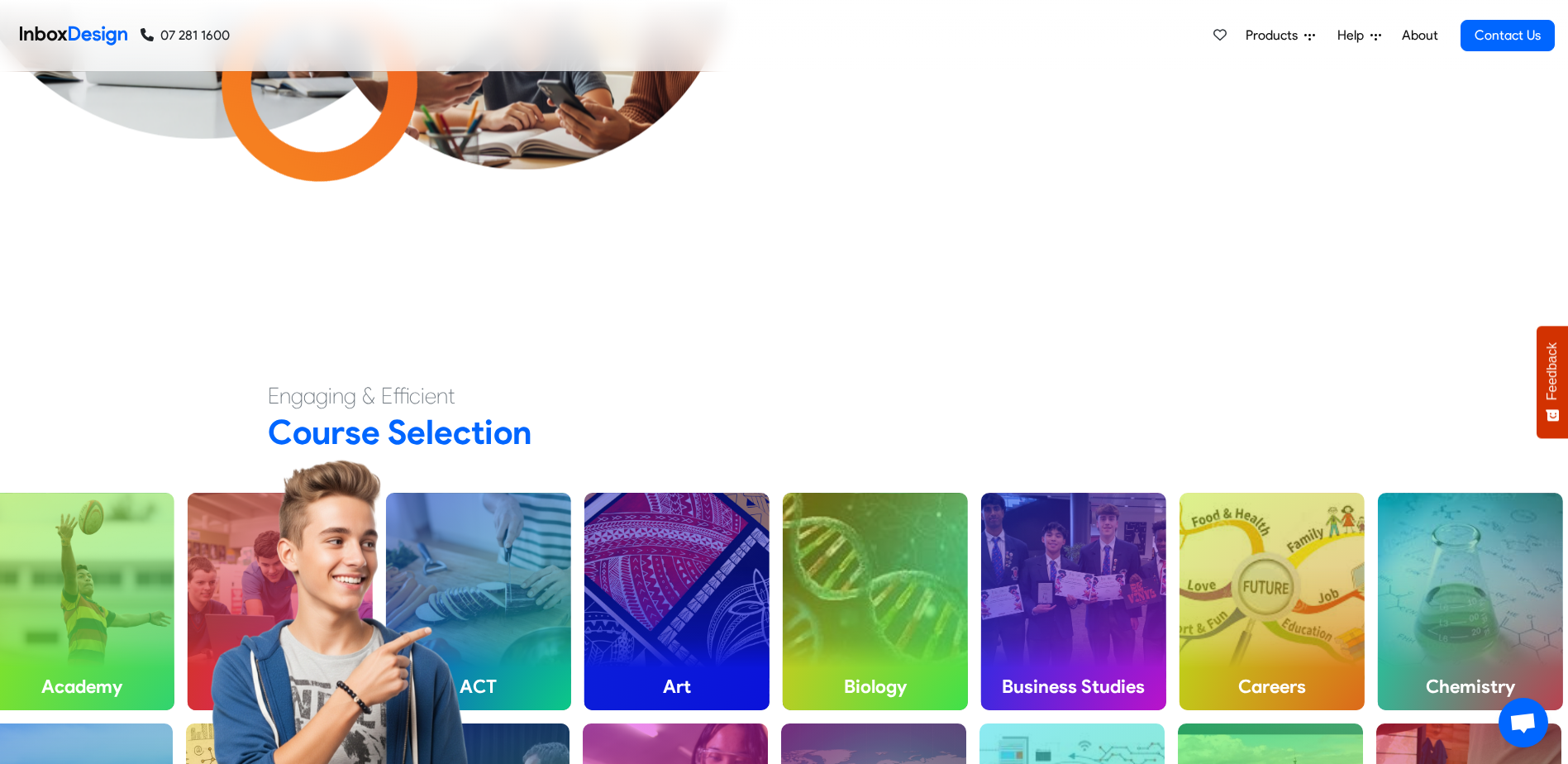
scroll to position [0, 0]
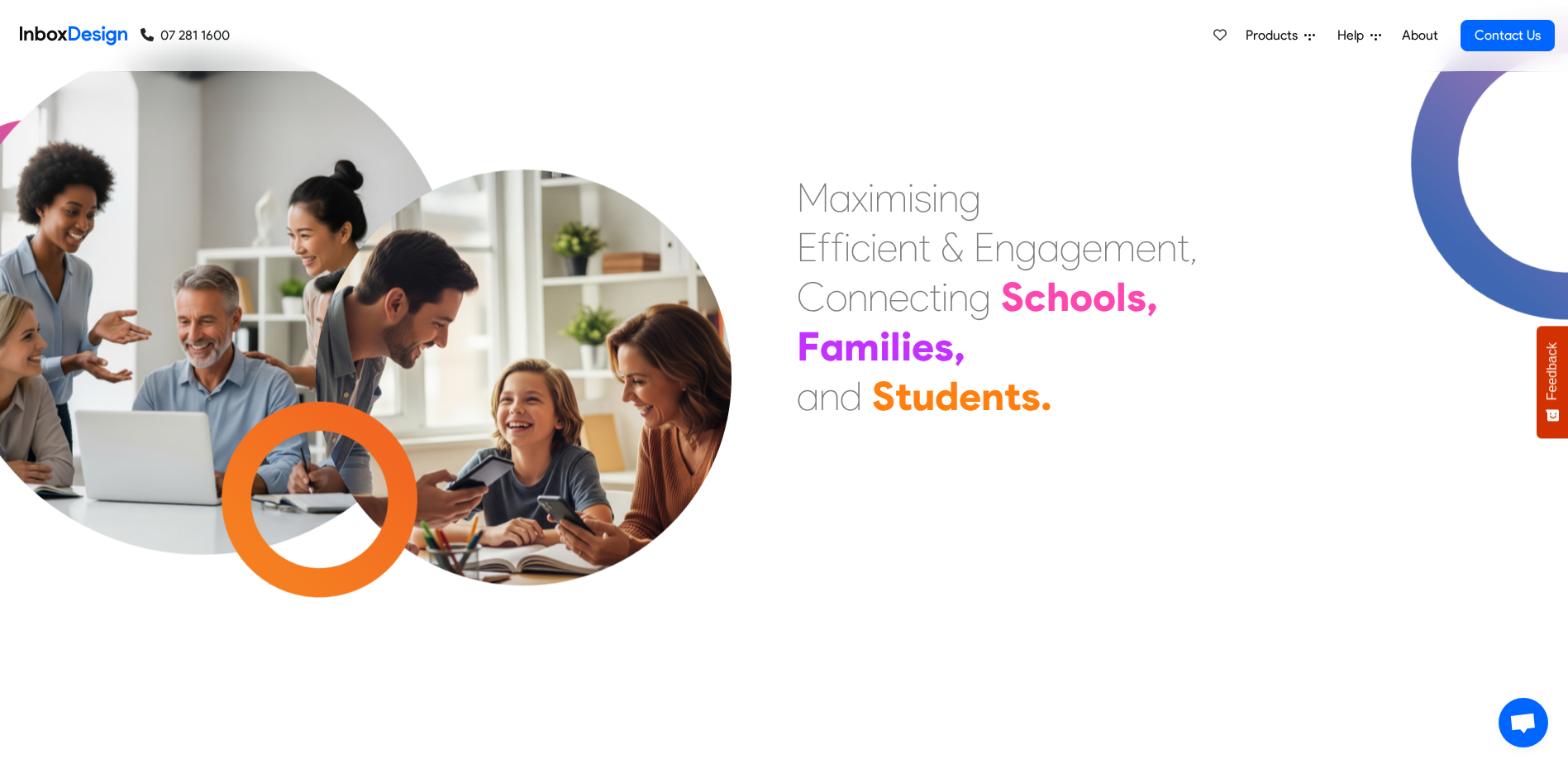
checkbox input "false"
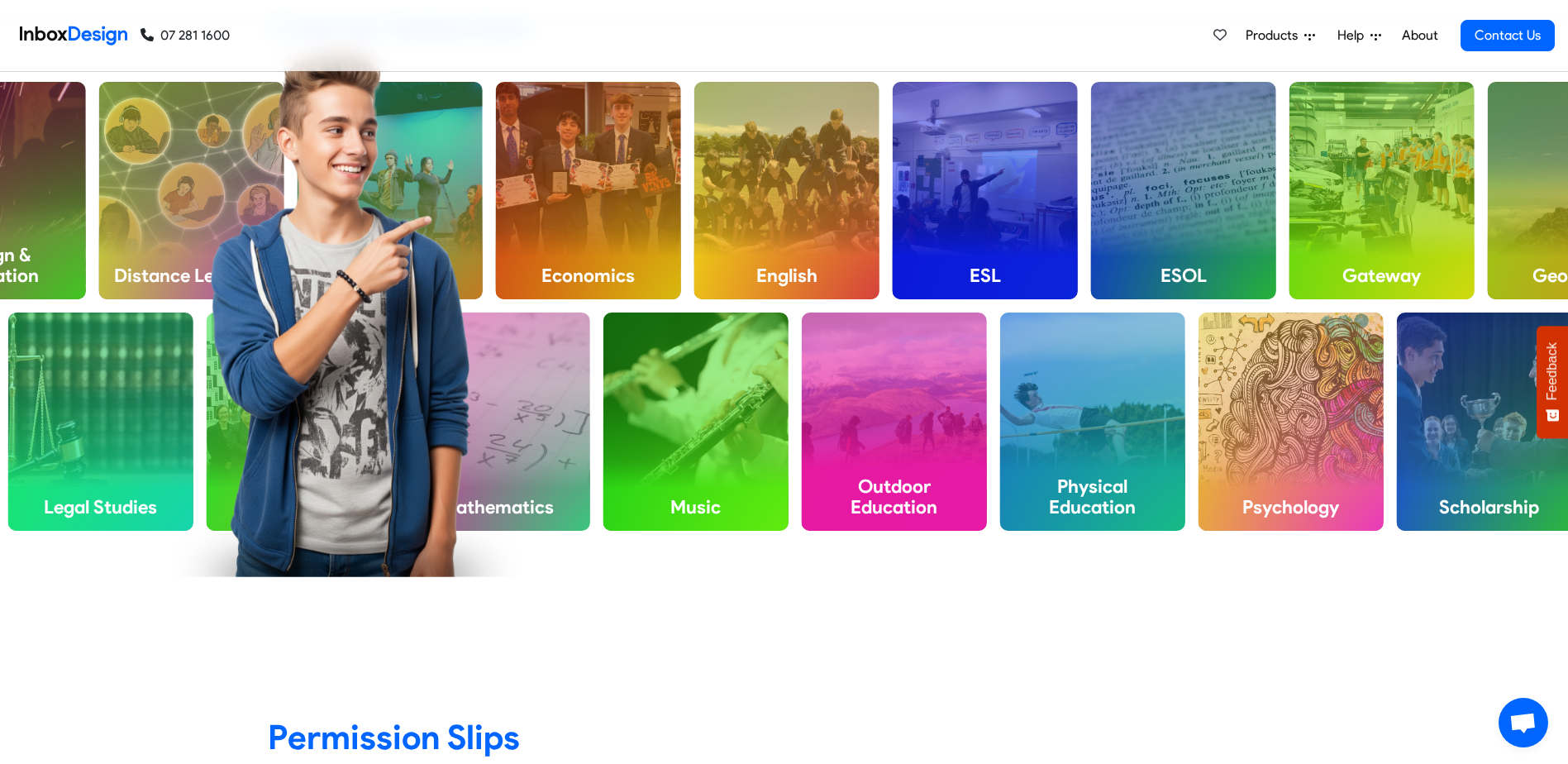
scroll to position [744, 0]
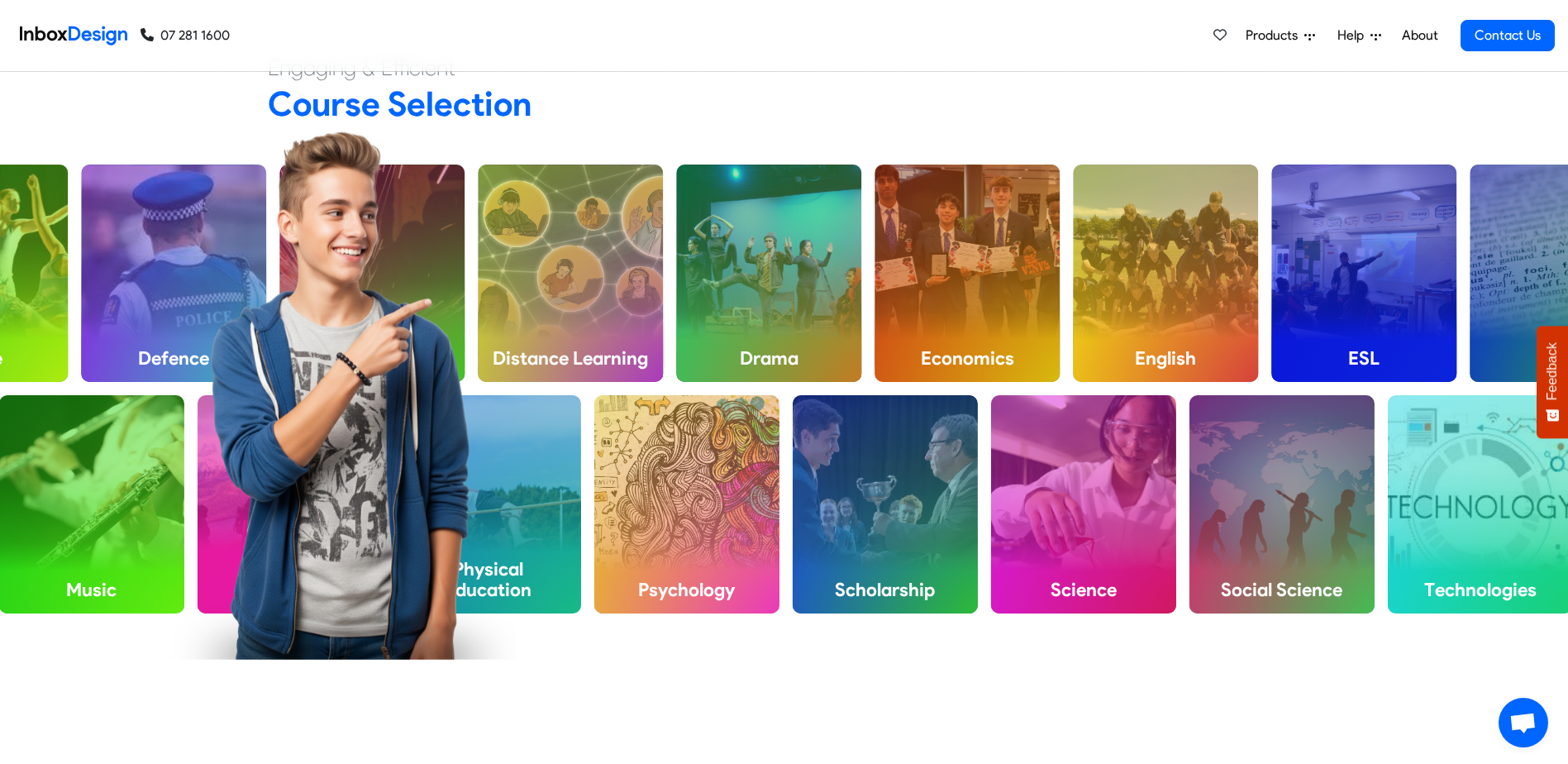
click at [1287, 28] on span "Products" at bounding box center [1275, 36] width 59 height 20
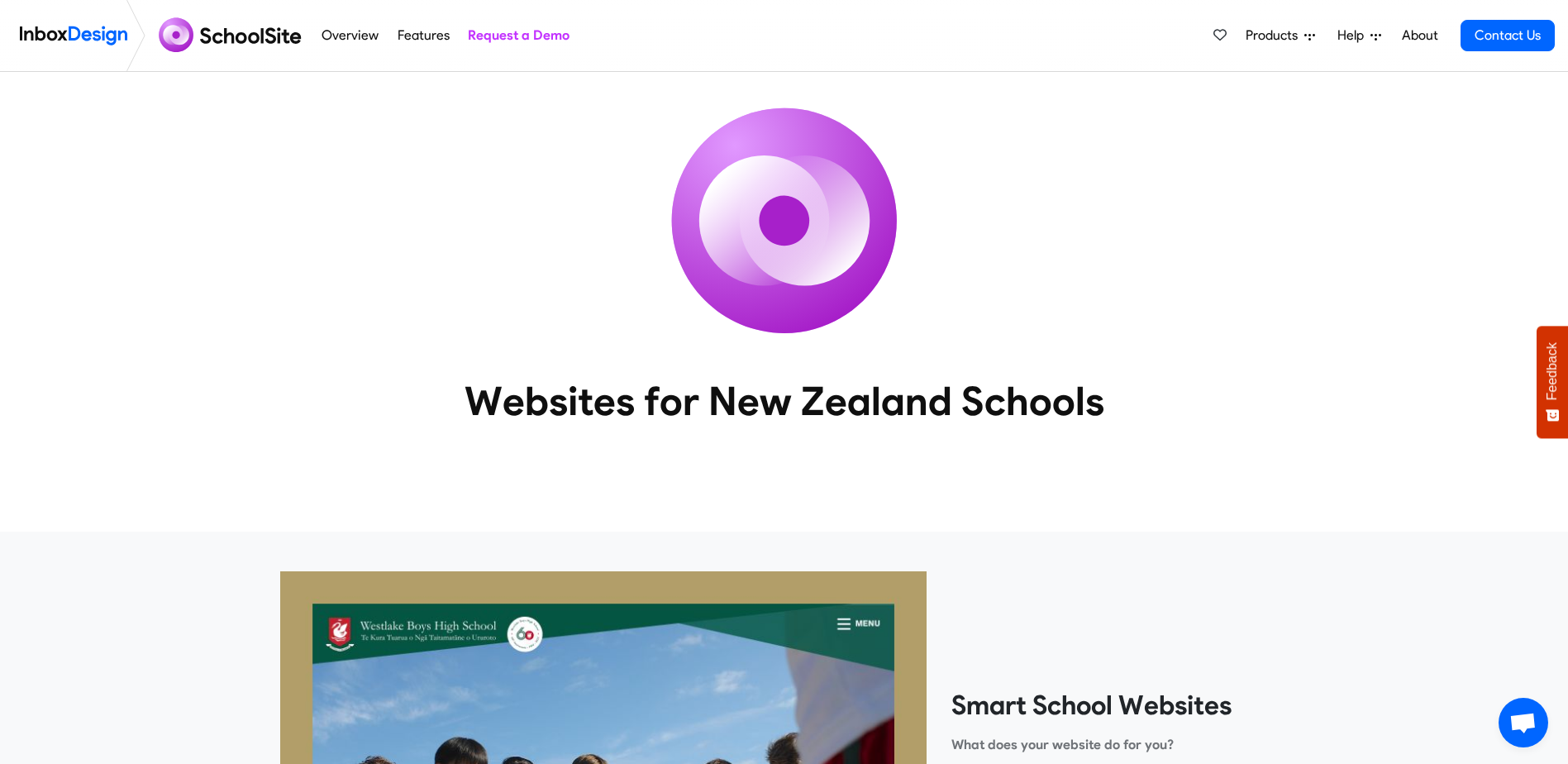
click at [1269, 39] on span "Products" at bounding box center [1275, 36] width 59 height 20
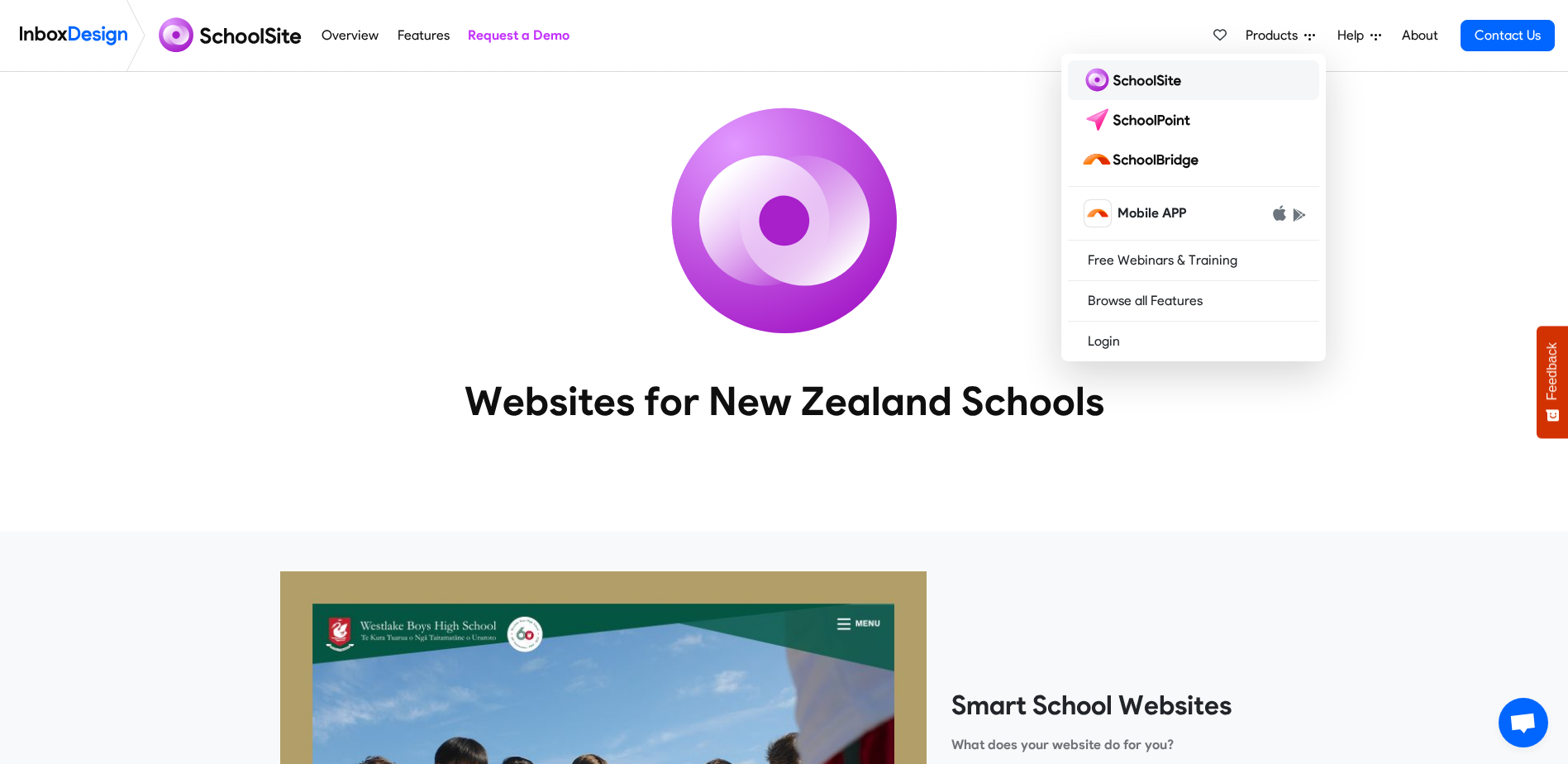
click at [1176, 84] on img at bounding box center [1134, 80] width 107 height 27
click at [1186, 111] on img at bounding box center [1139, 120] width 116 height 27
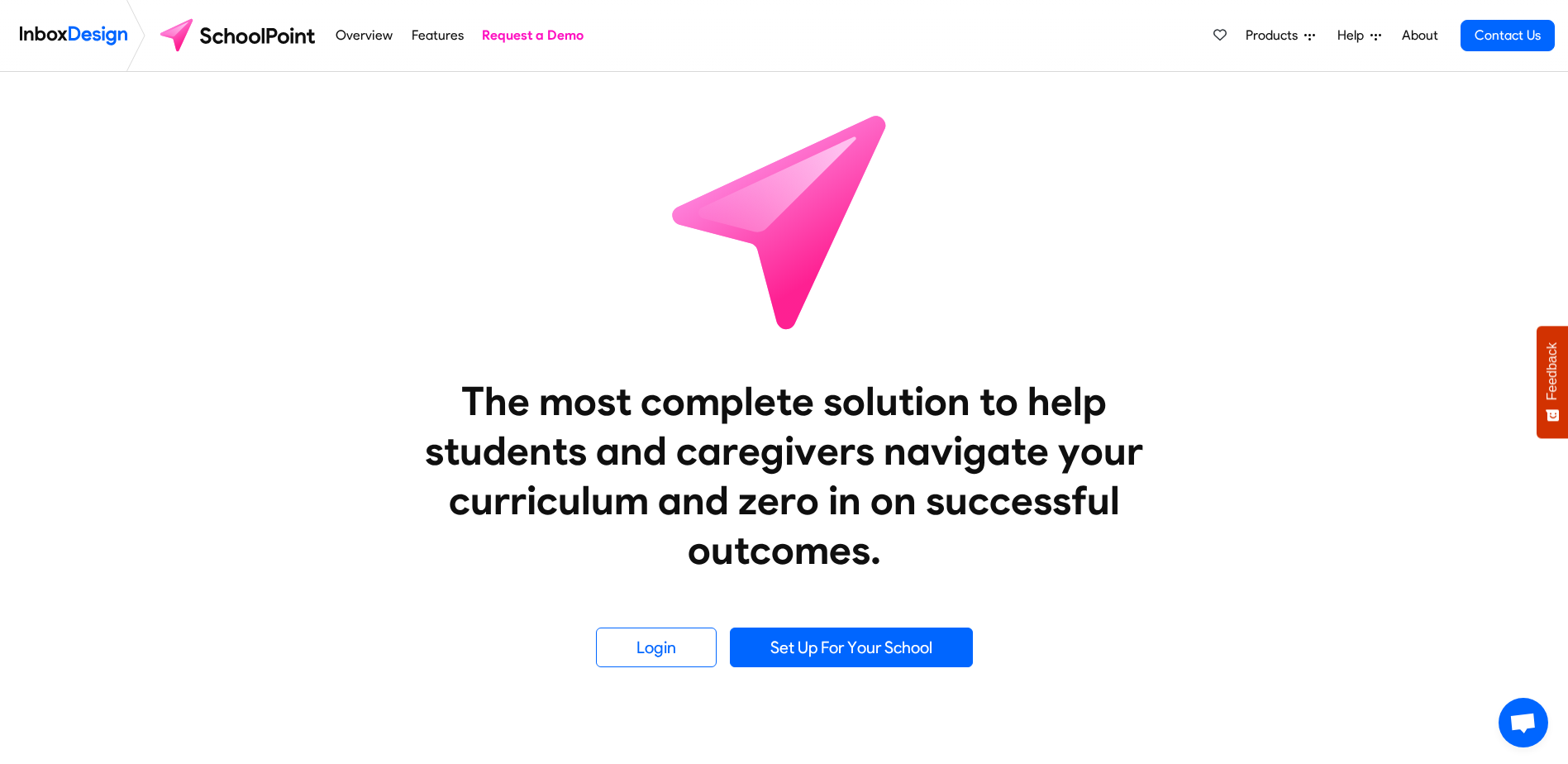
click at [1289, 29] on span "Products" at bounding box center [1275, 36] width 59 height 20
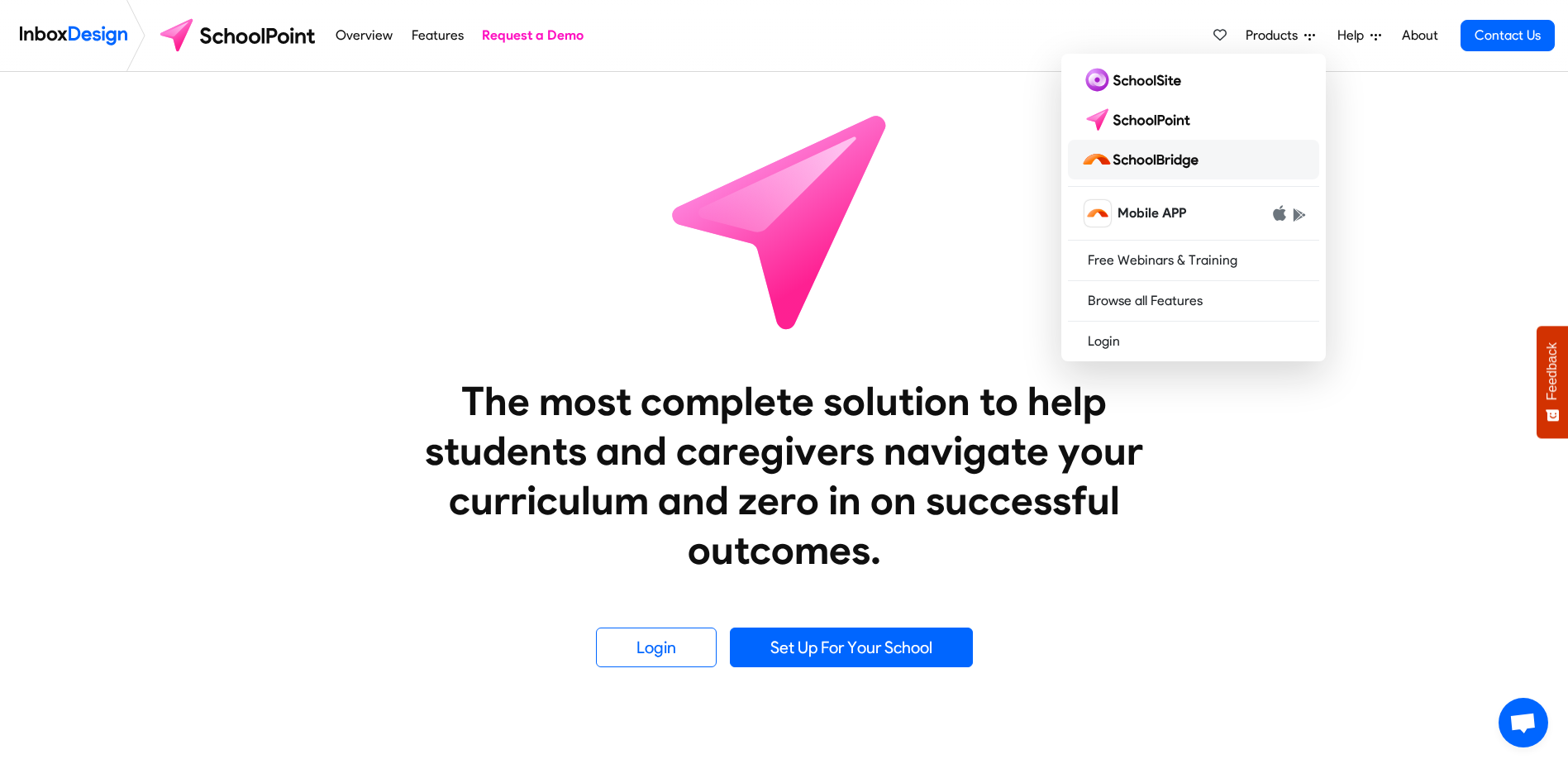
click at [1208, 157] on link at bounding box center [1193, 159] width 252 height 40
